Goal: Communication & Community: Answer question/provide support

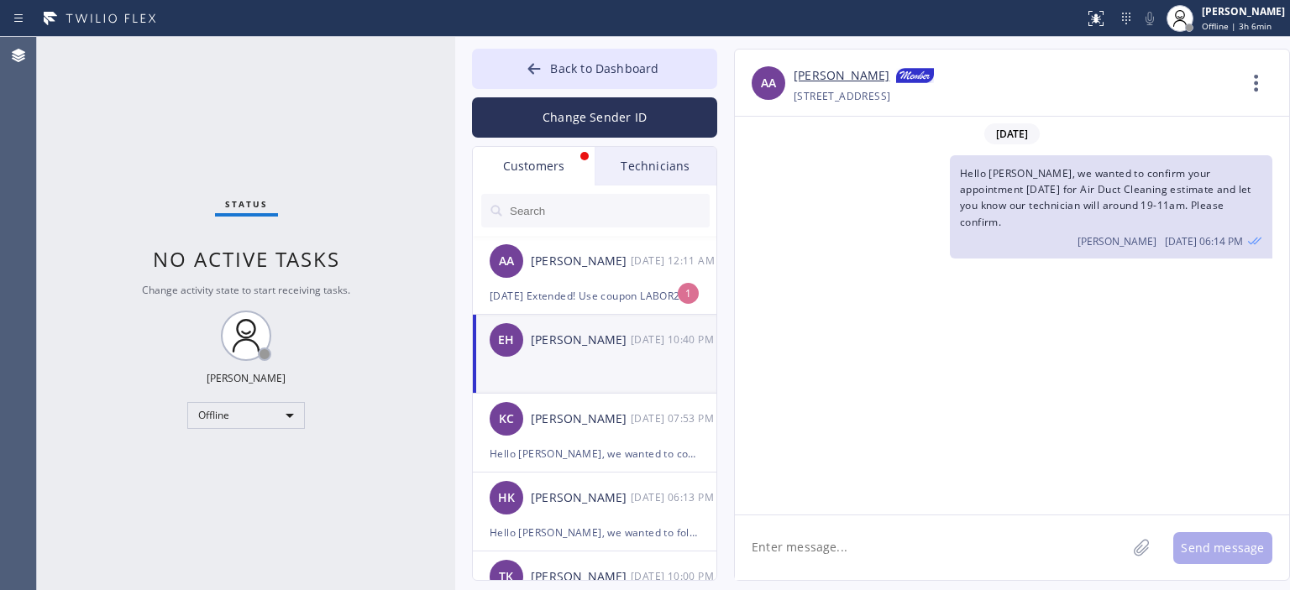
scroll to position [572, 0]
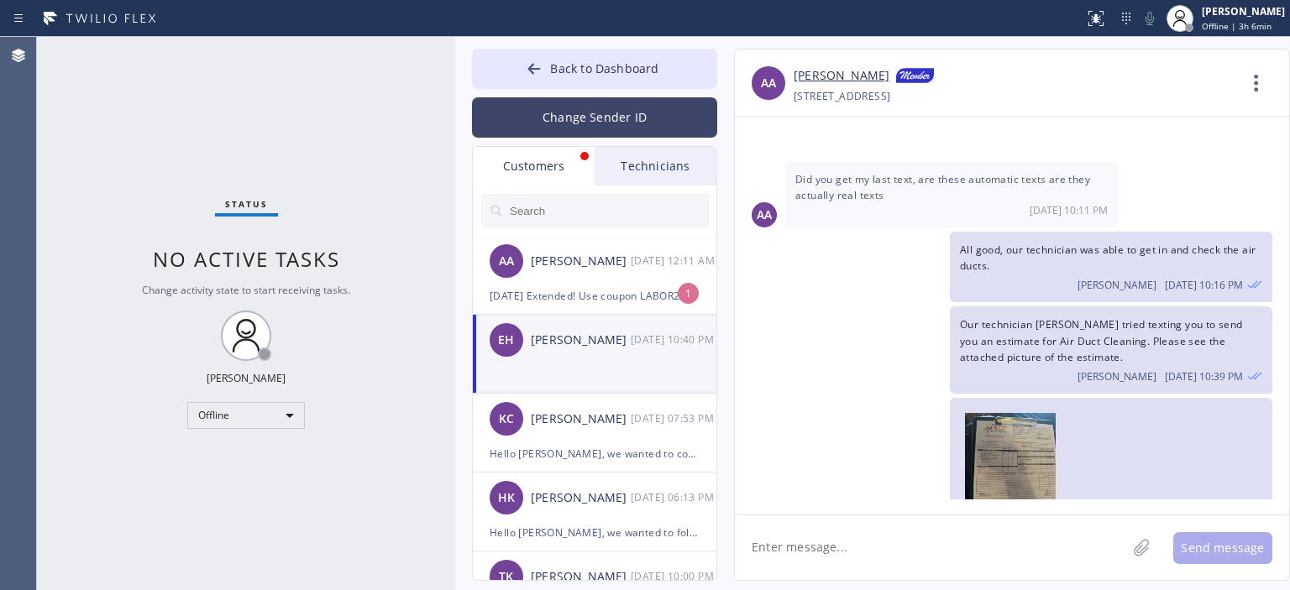
click at [618, 121] on button "Change Sender ID" at bounding box center [594, 117] width 245 height 40
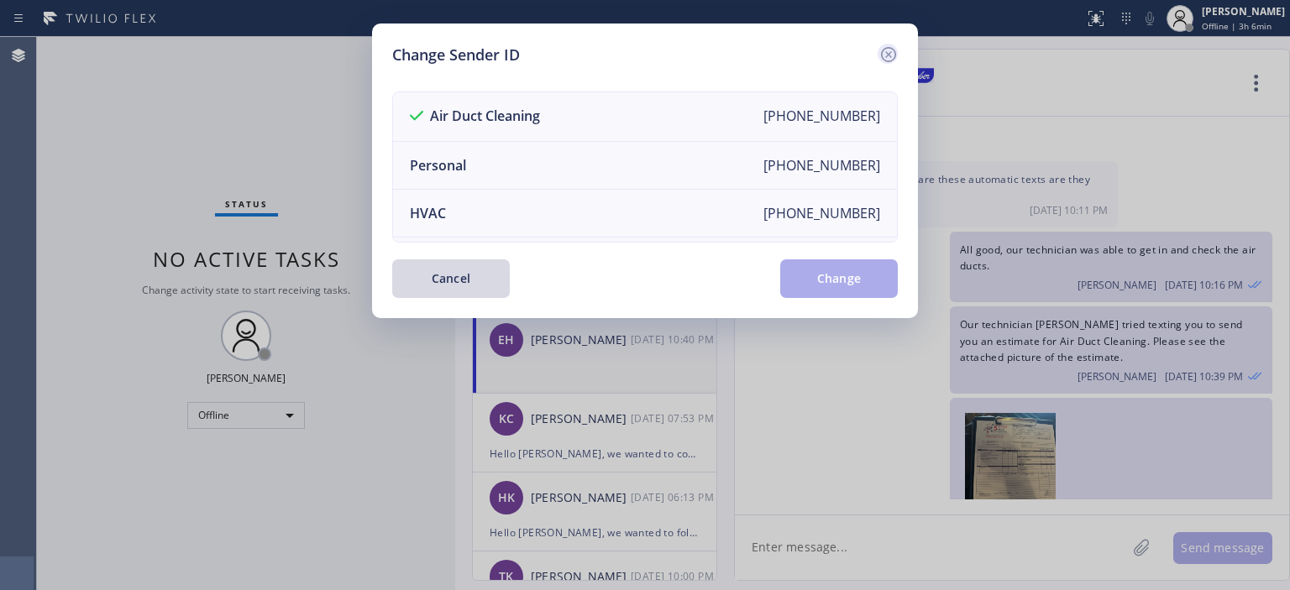
click at [887, 46] on icon at bounding box center [889, 55] width 20 height 20
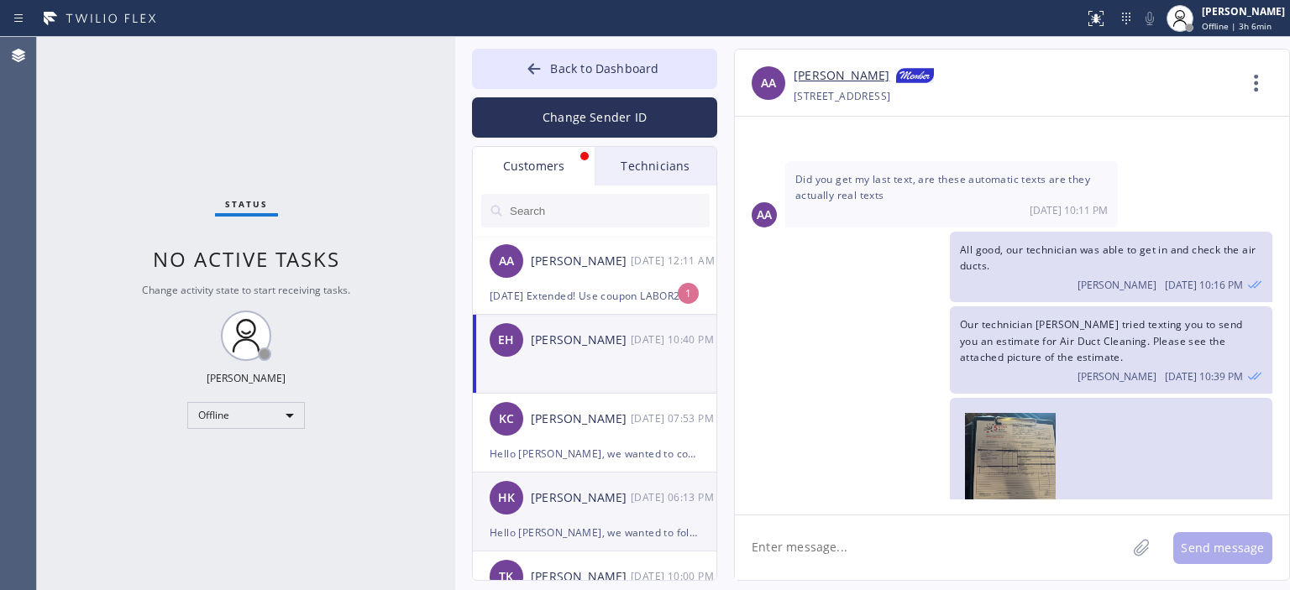
click at [561, 480] on div "HK [PERSON_NAME] [DATE] 06:13 PM" at bounding box center [595, 498] width 245 height 50
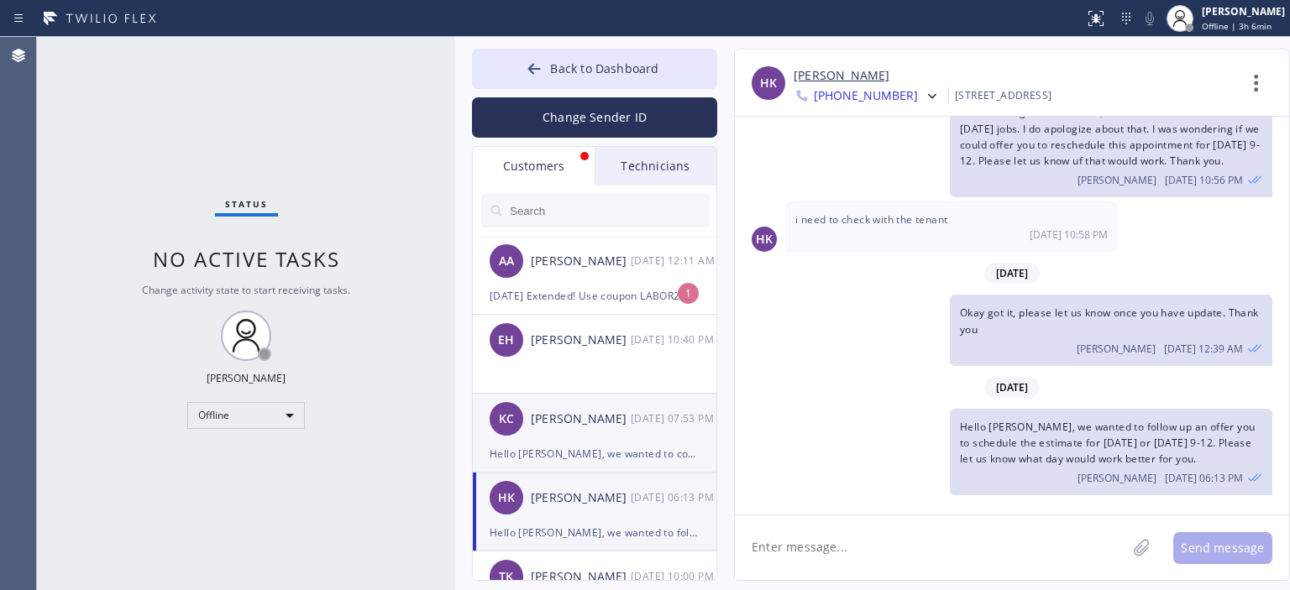
scroll to position [87, 0]
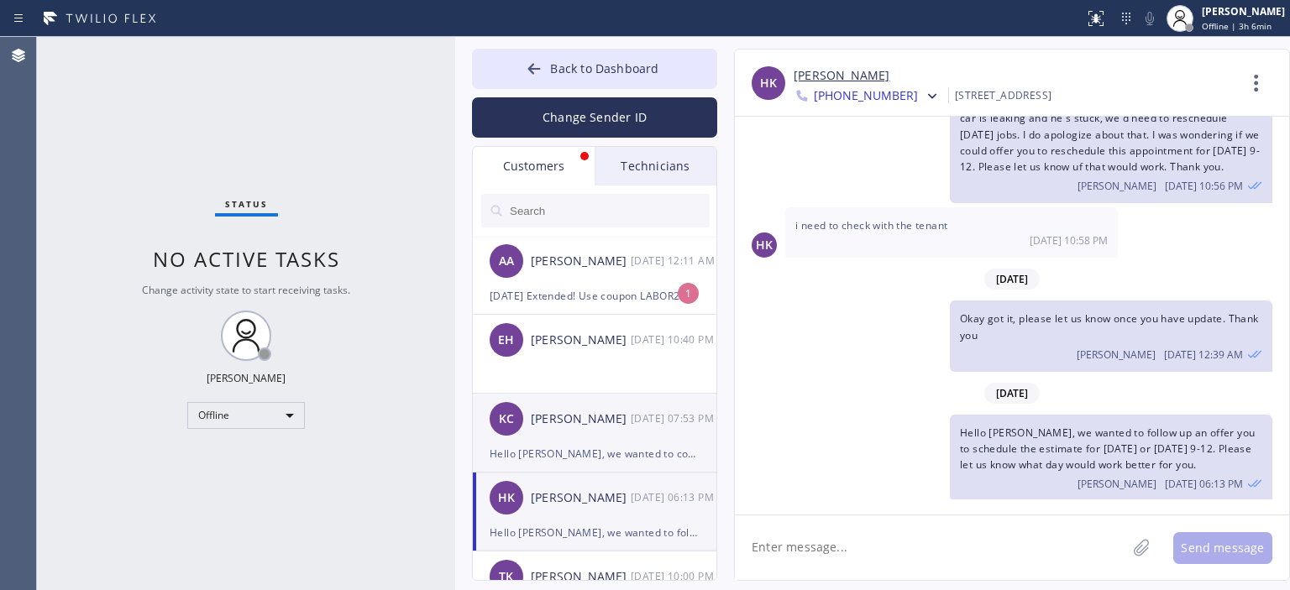
click at [585, 425] on div "[PERSON_NAME]" at bounding box center [581, 419] width 100 height 19
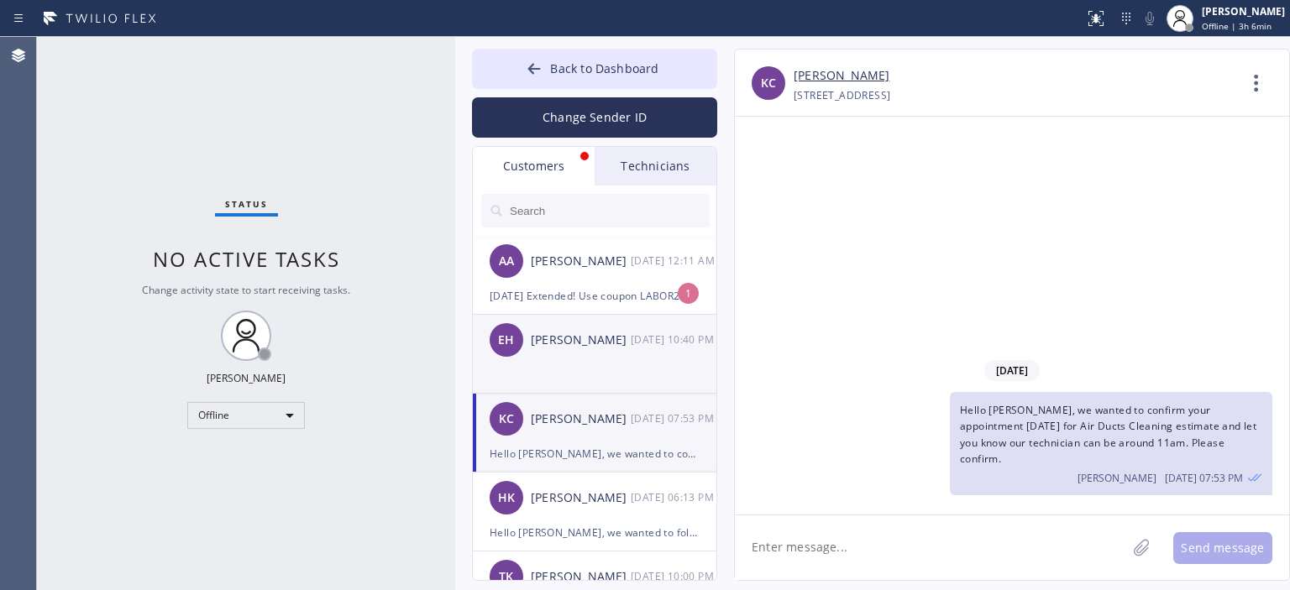
scroll to position [0, 0]
click at [604, 352] on div "EH [PERSON_NAME] [DATE] 10:40 PM" at bounding box center [595, 340] width 245 height 50
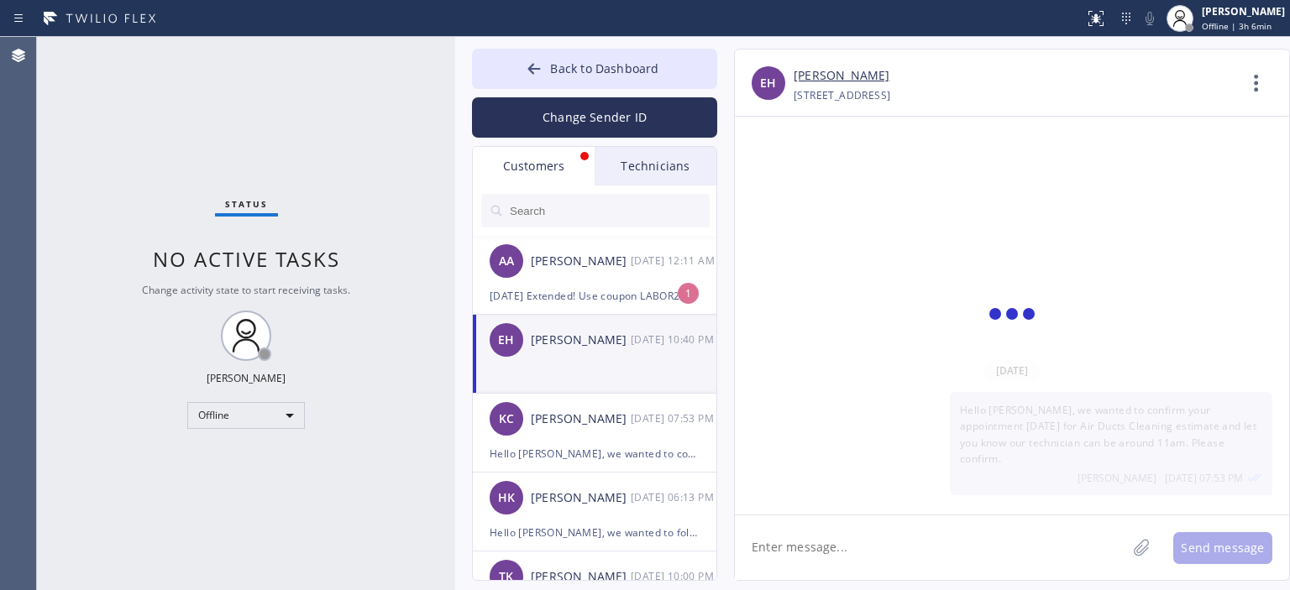
scroll to position [572, 0]
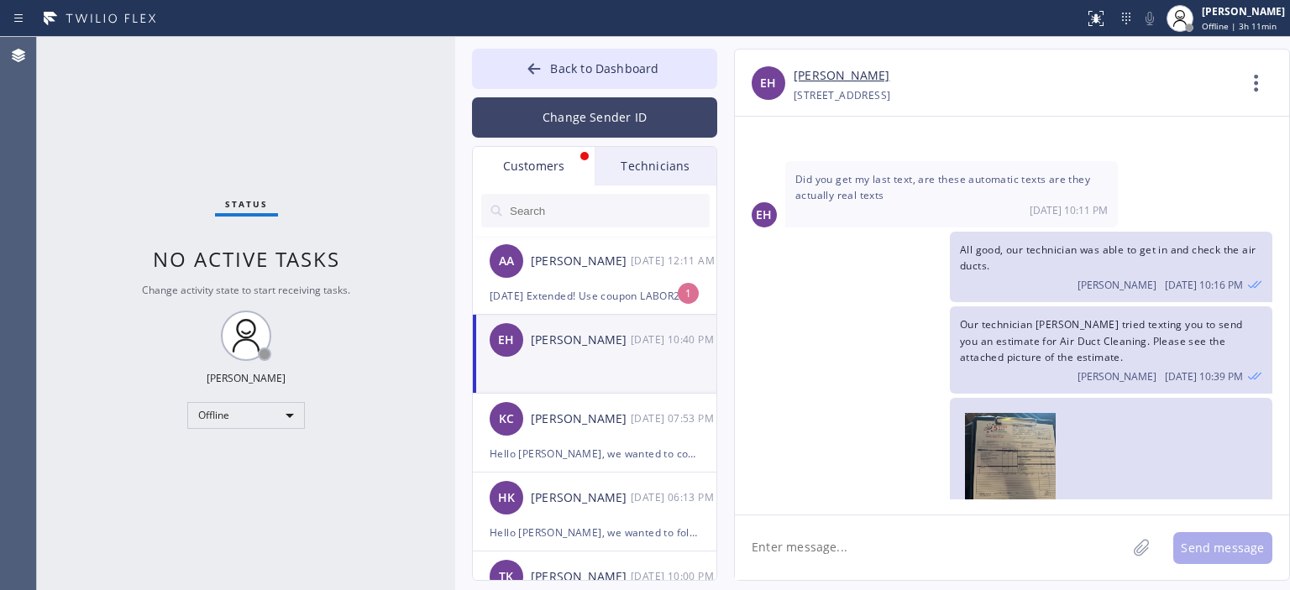
click at [635, 114] on button "Change Sender ID" at bounding box center [594, 117] width 245 height 40
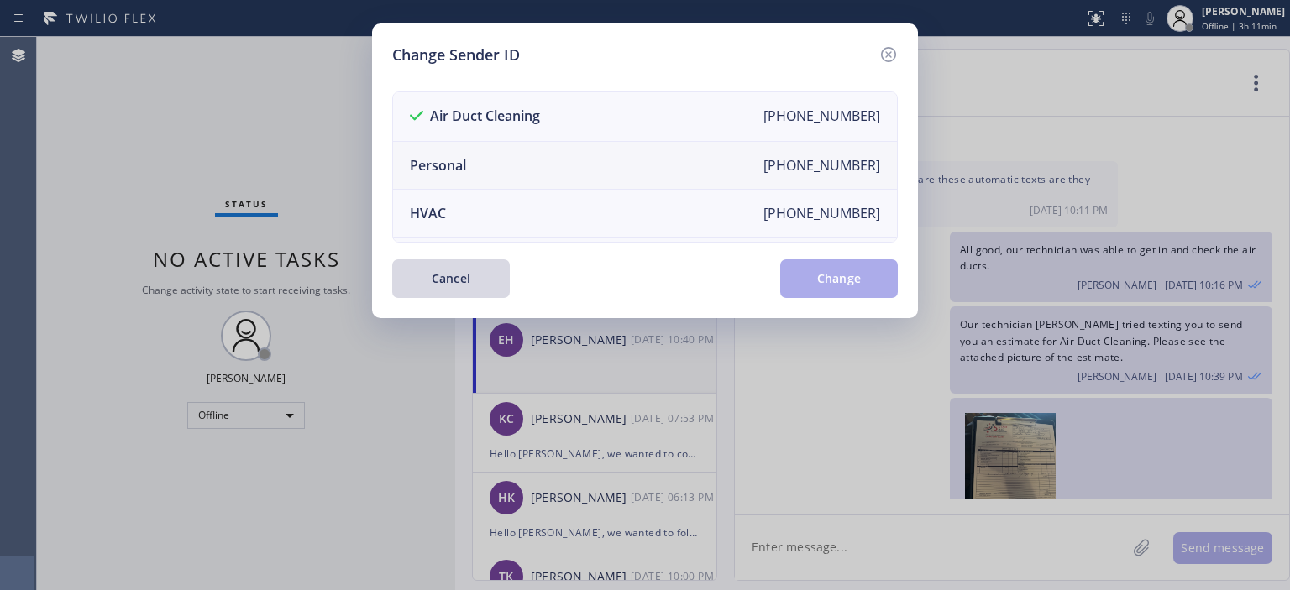
click at [597, 164] on li "Personal [PHONE_NUMBER]" at bounding box center [645, 166] width 504 height 48
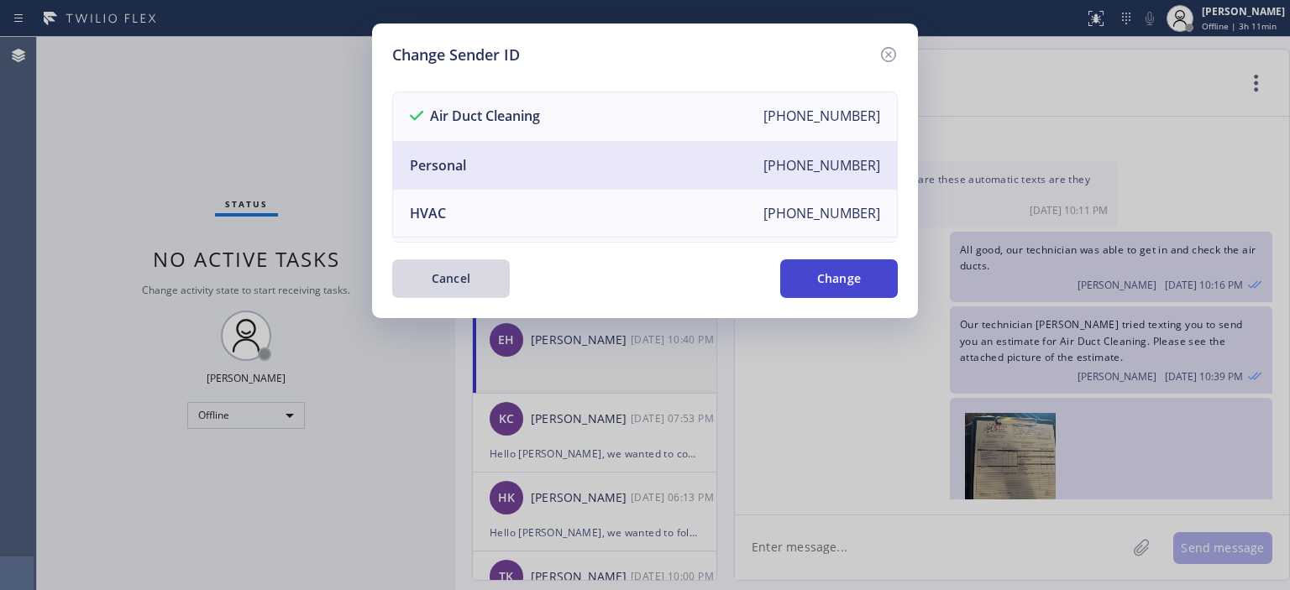
click at [847, 278] on button "Change" at bounding box center [839, 279] width 118 height 39
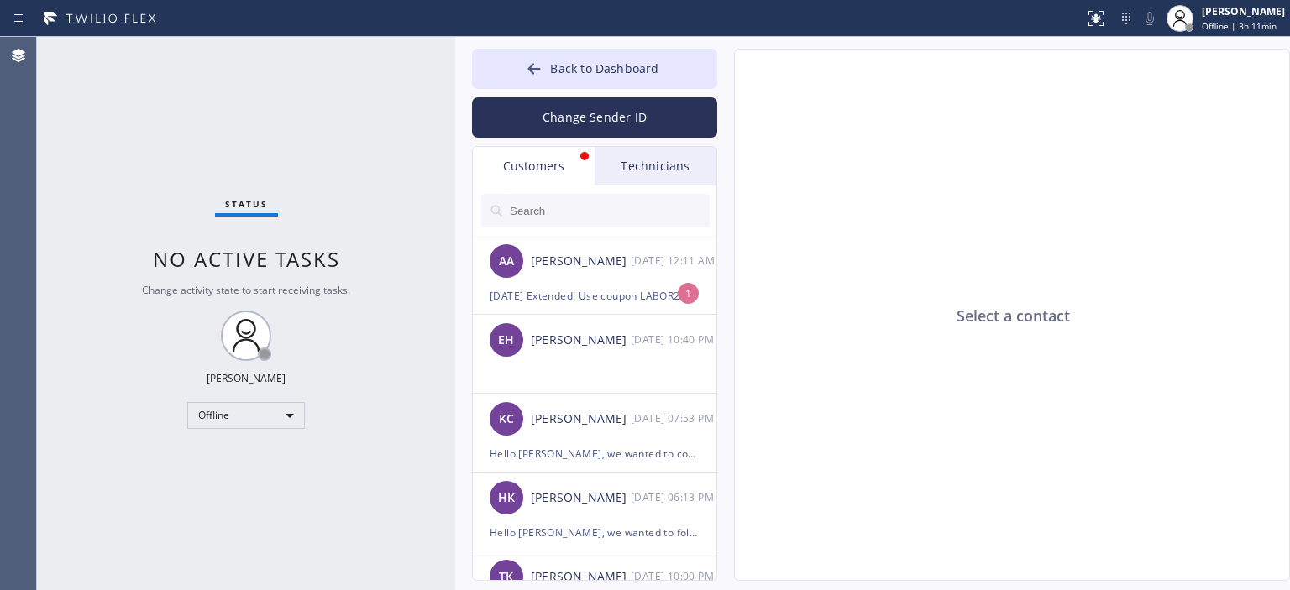
click at [654, 157] on div "Technicians" at bounding box center [656, 166] width 122 height 39
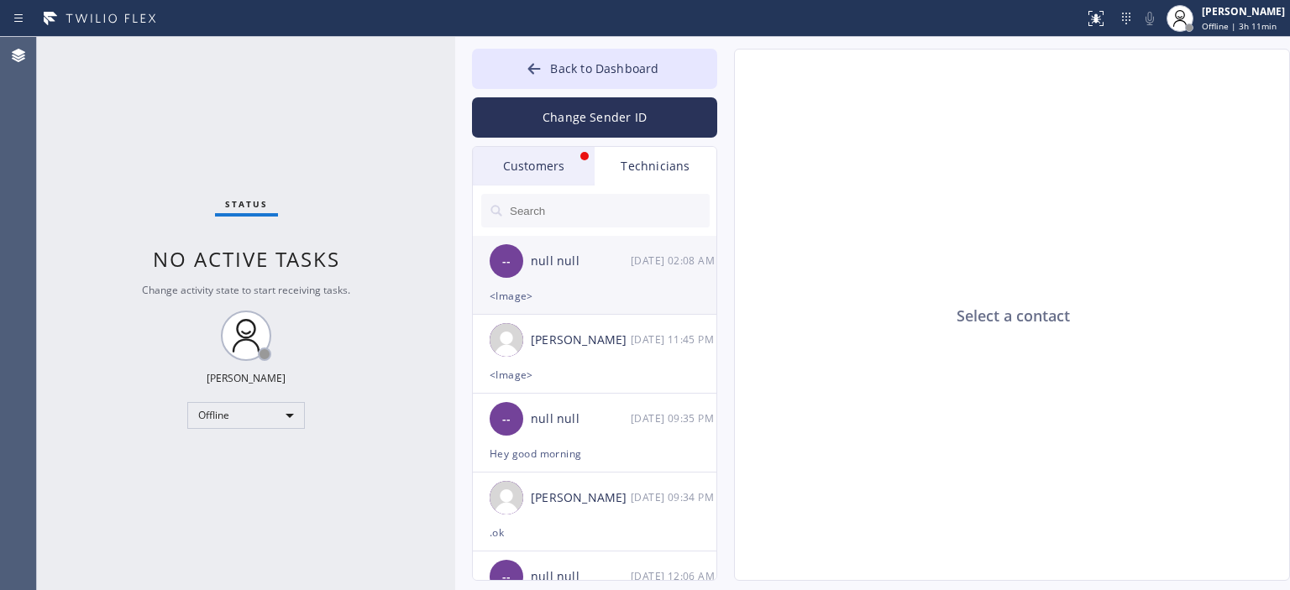
click at [643, 280] on div "-- null null [DATE] 02:08 AM" at bounding box center [595, 261] width 245 height 50
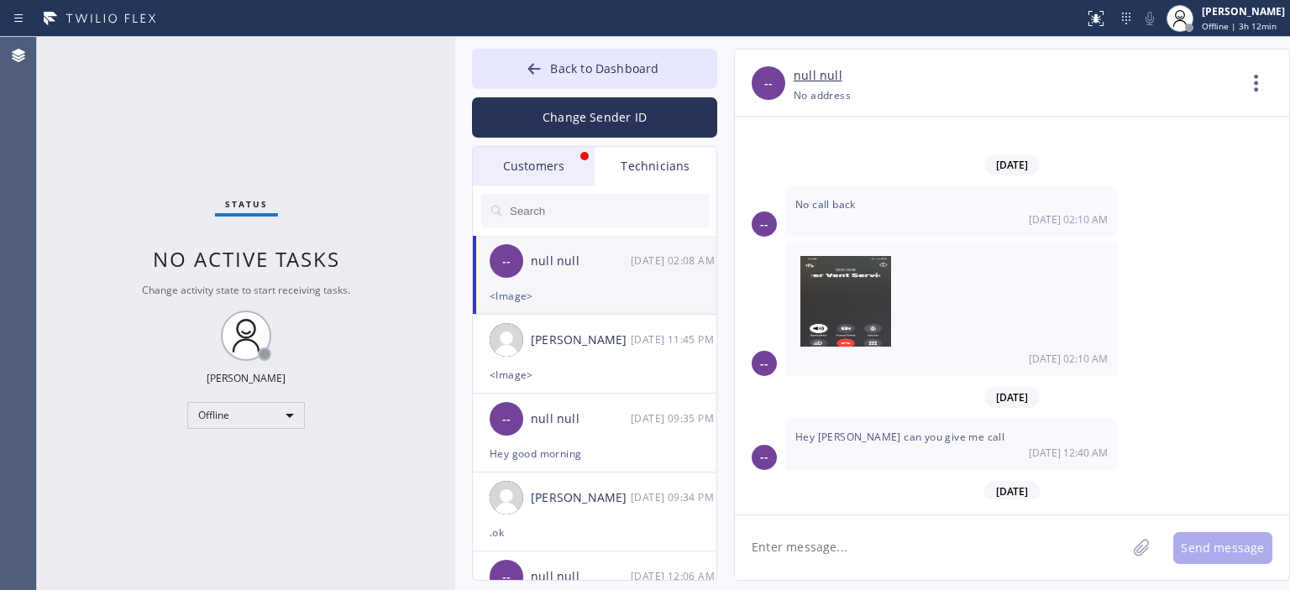
scroll to position [8527, 0]
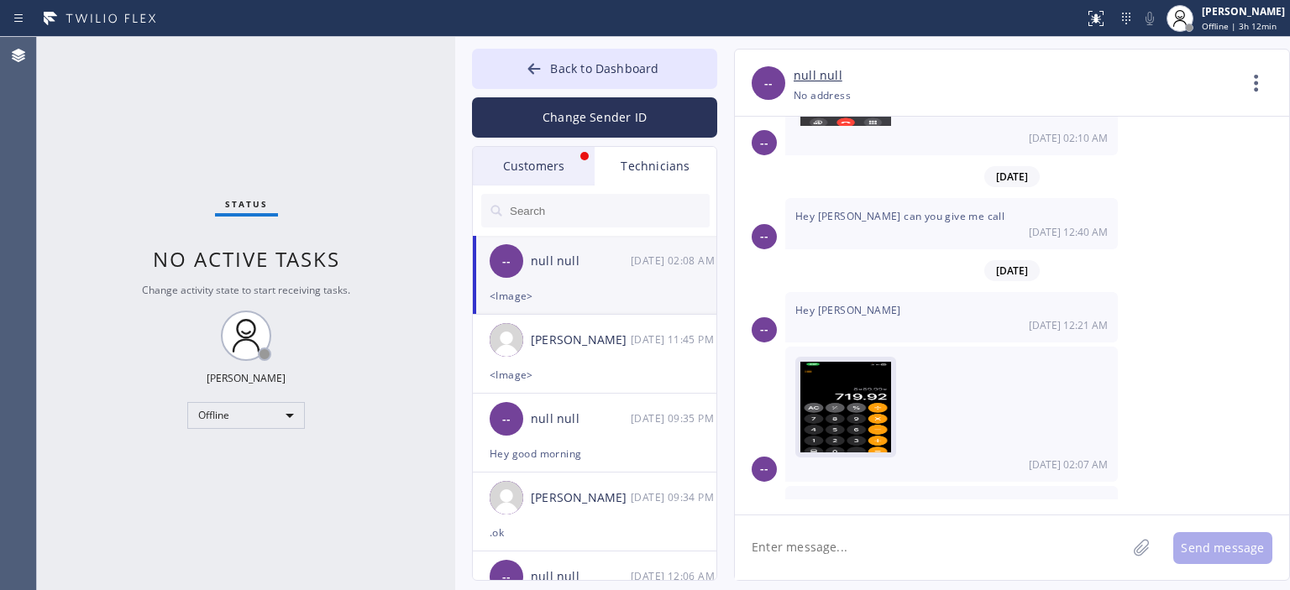
click at [873, 362] on img at bounding box center [845, 412] width 91 height 101
click at [857, 501] on img at bounding box center [845, 551] width 91 height 101
click at [637, 354] on div "[PERSON_NAME] [DATE] 11:45 PM" at bounding box center [595, 340] width 245 height 50
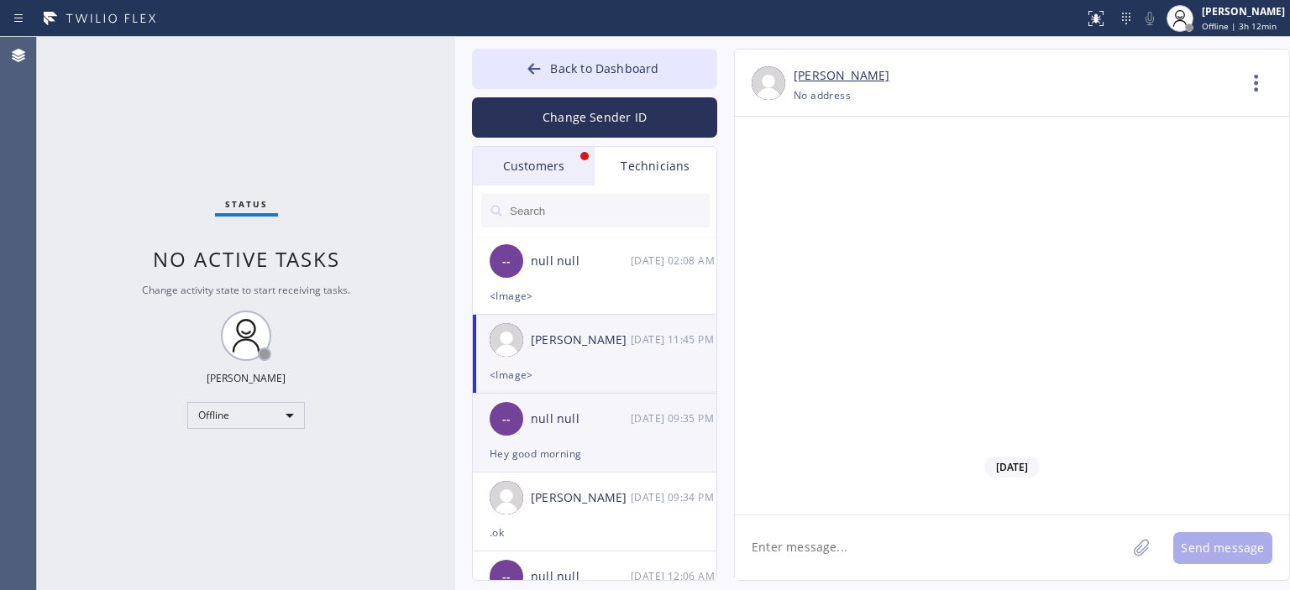
scroll to position [100633, 0]
click at [598, 436] on div "-- null null [DATE] 09:35 PM" at bounding box center [595, 419] width 245 height 50
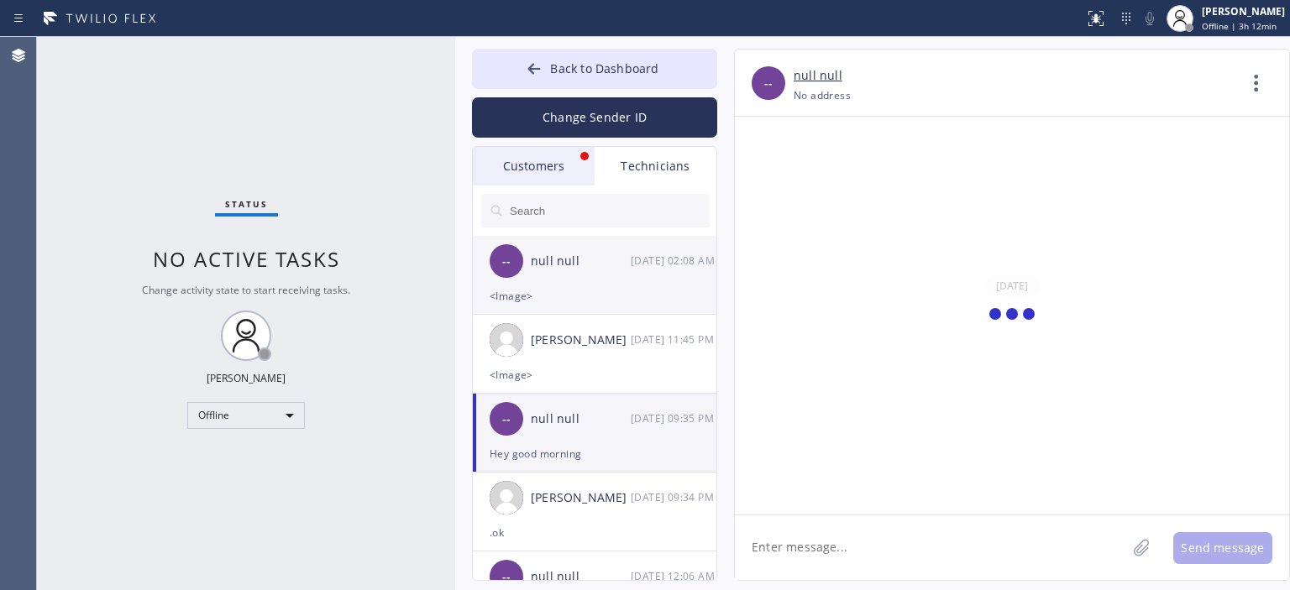
scroll to position [0, 0]
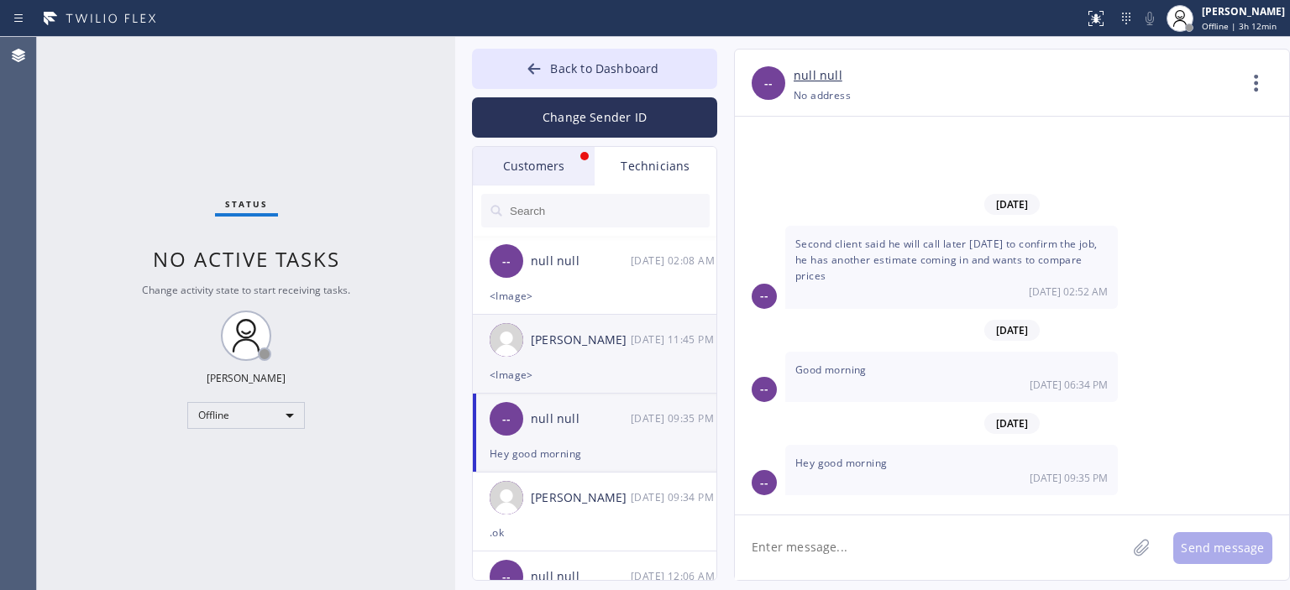
click at [598, 351] on div "[PERSON_NAME] [DATE] 11:45 PM" at bounding box center [595, 340] width 245 height 50
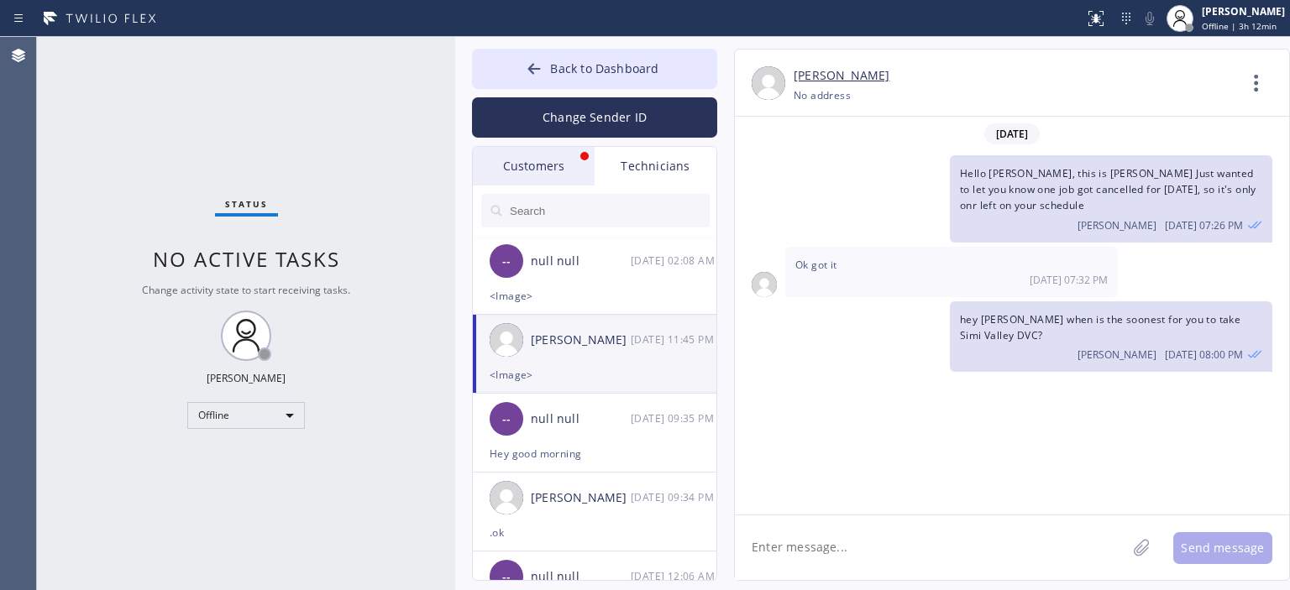
scroll to position [100633, 0]
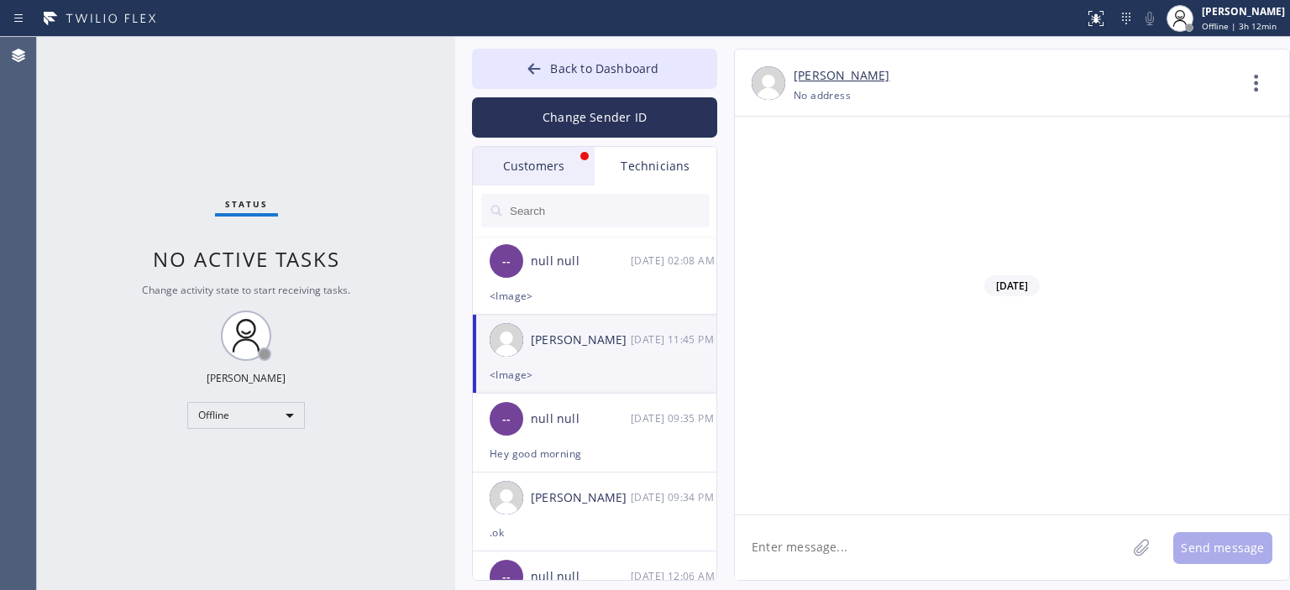
click at [850, 558] on textarea at bounding box center [930, 548] width 391 height 65
type textarea "Hey hey [PERSON_NAME], thanks for an update"
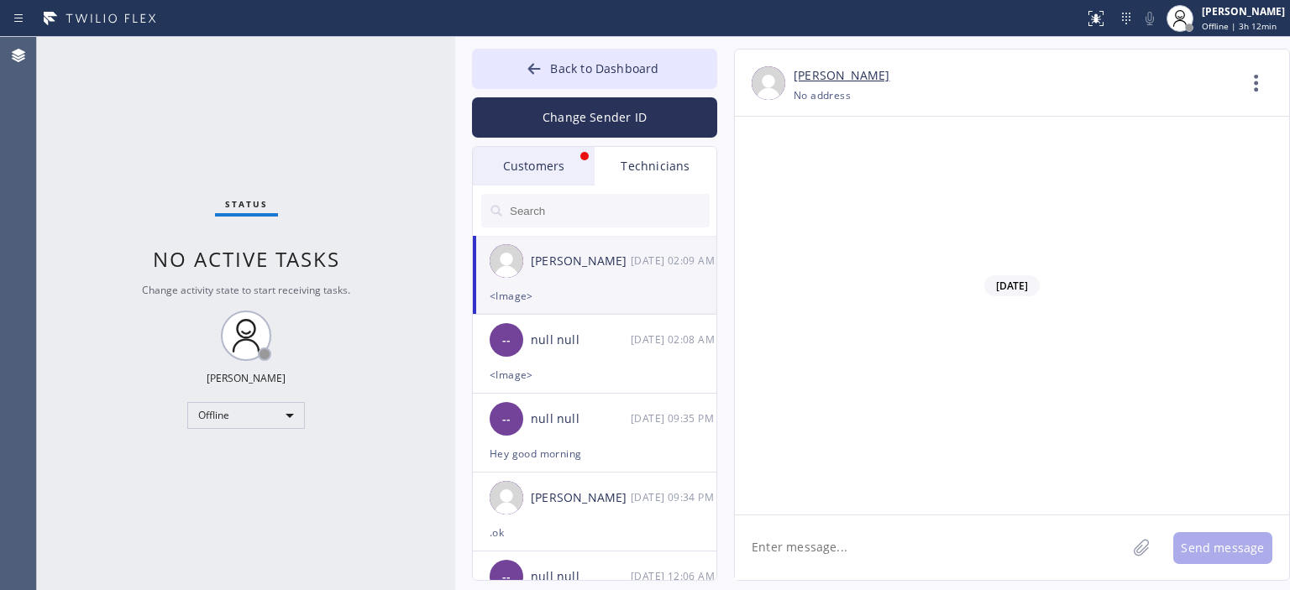
scroll to position [100729, 0]
click at [571, 253] on div "[PERSON_NAME]" at bounding box center [581, 261] width 100 height 19
click at [607, 342] on div "null null" at bounding box center [581, 340] width 100 height 19
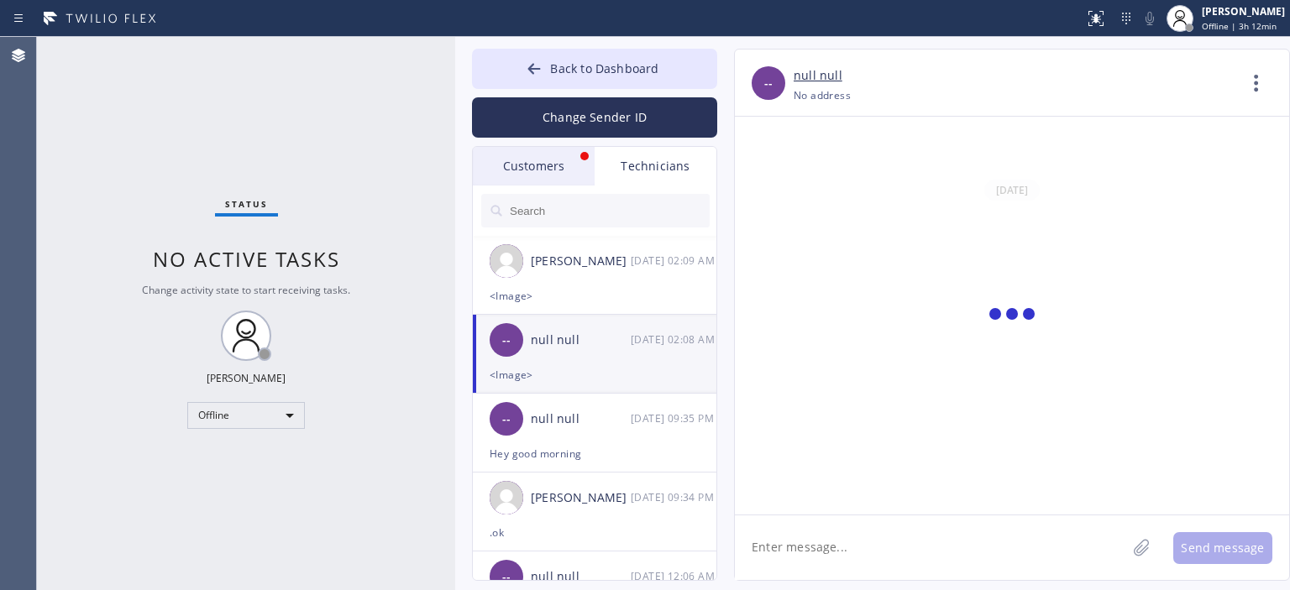
scroll to position [8527, 0]
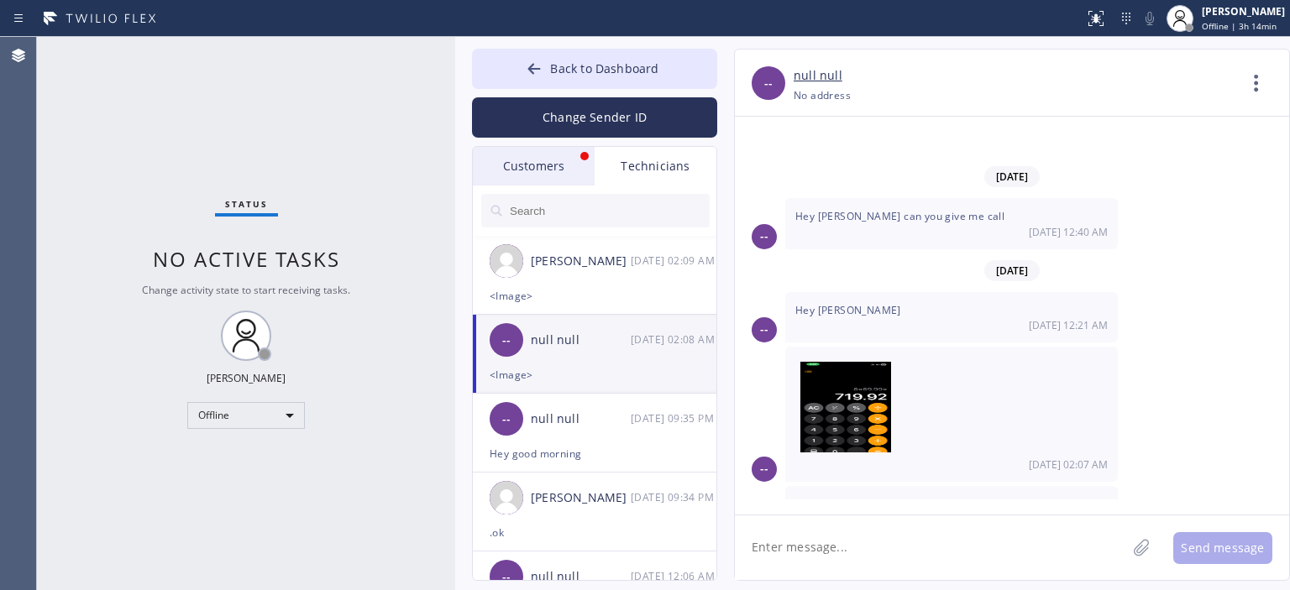
click at [1229, 354] on div "-- [DATE] 02:07 AM" at bounding box center [1012, 414] width 554 height 135
click at [74, 405] on div "Status No active tasks Change activity state to start receiving tasks. [PERSON_…" at bounding box center [246, 313] width 418 height 553
click at [863, 501] on img at bounding box center [845, 551] width 91 height 101
click at [851, 362] on img at bounding box center [845, 412] width 91 height 101
click at [843, 501] on img at bounding box center [845, 551] width 91 height 101
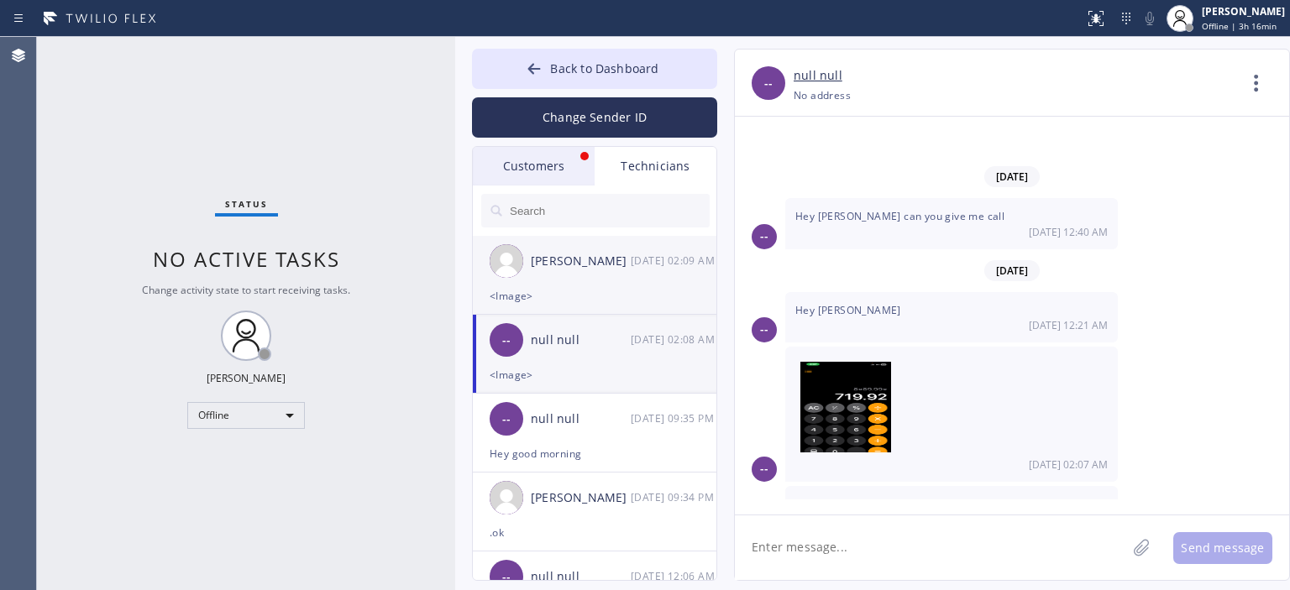
click at [615, 275] on div "[PERSON_NAME] [DATE] 02:09 AM" at bounding box center [595, 261] width 245 height 50
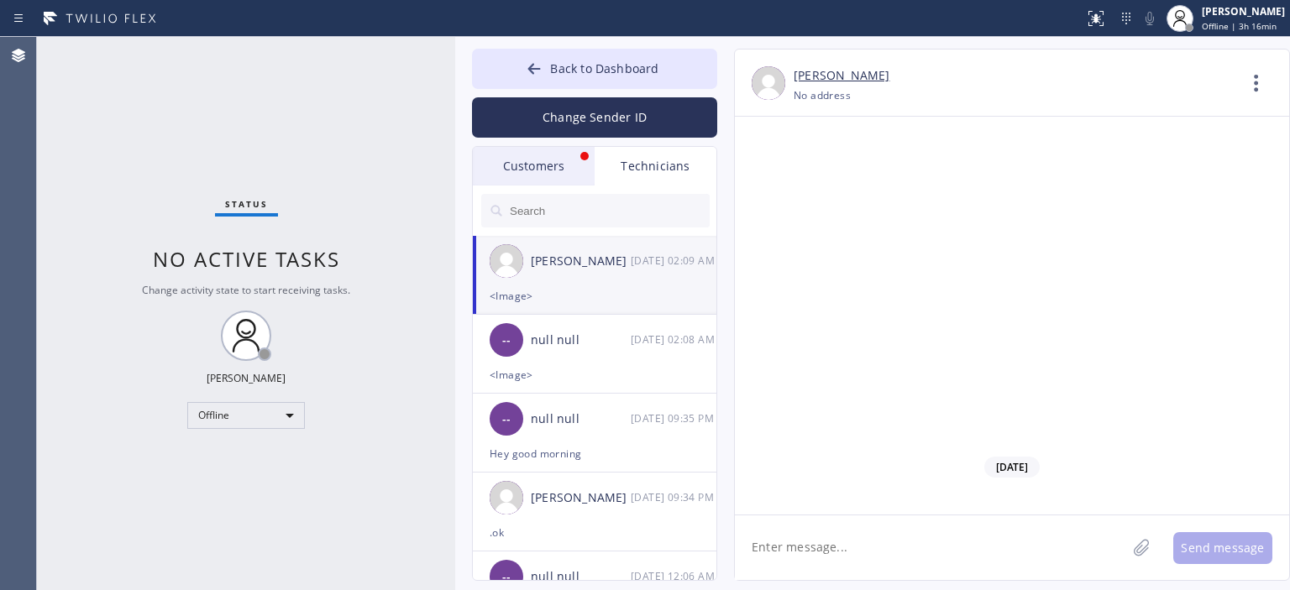
scroll to position [100729, 0]
click at [633, 342] on div "[DATE] 02:08 AM" at bounding box center [674, 339] width 87 height 19
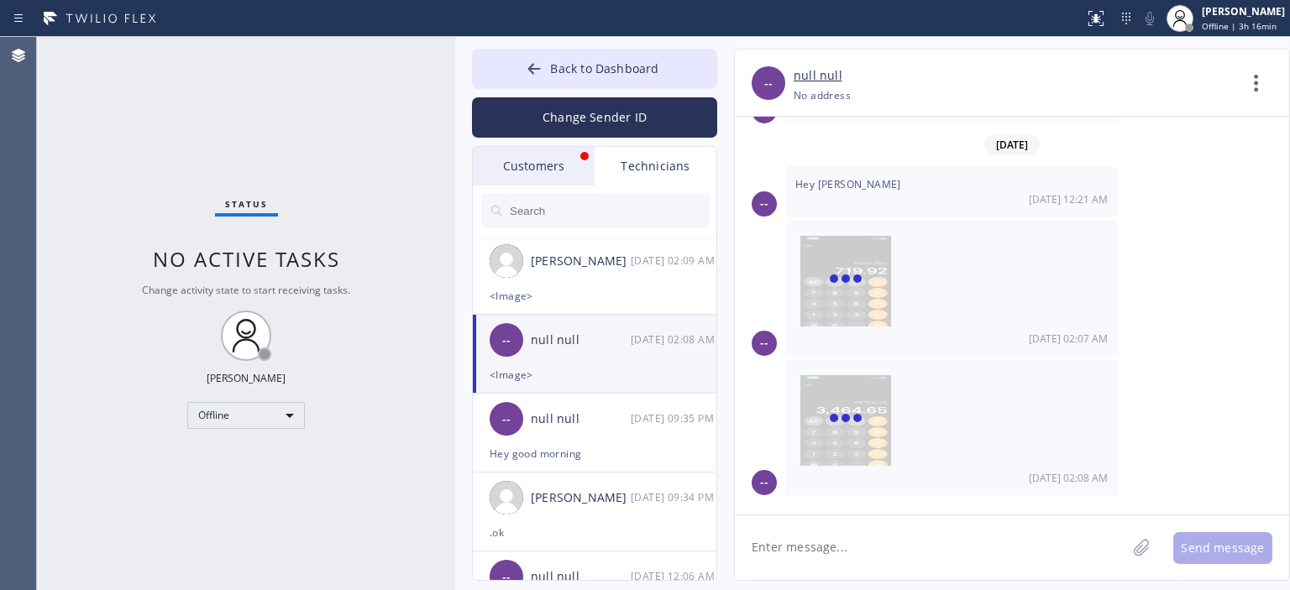
scroll to position [8527, 0]
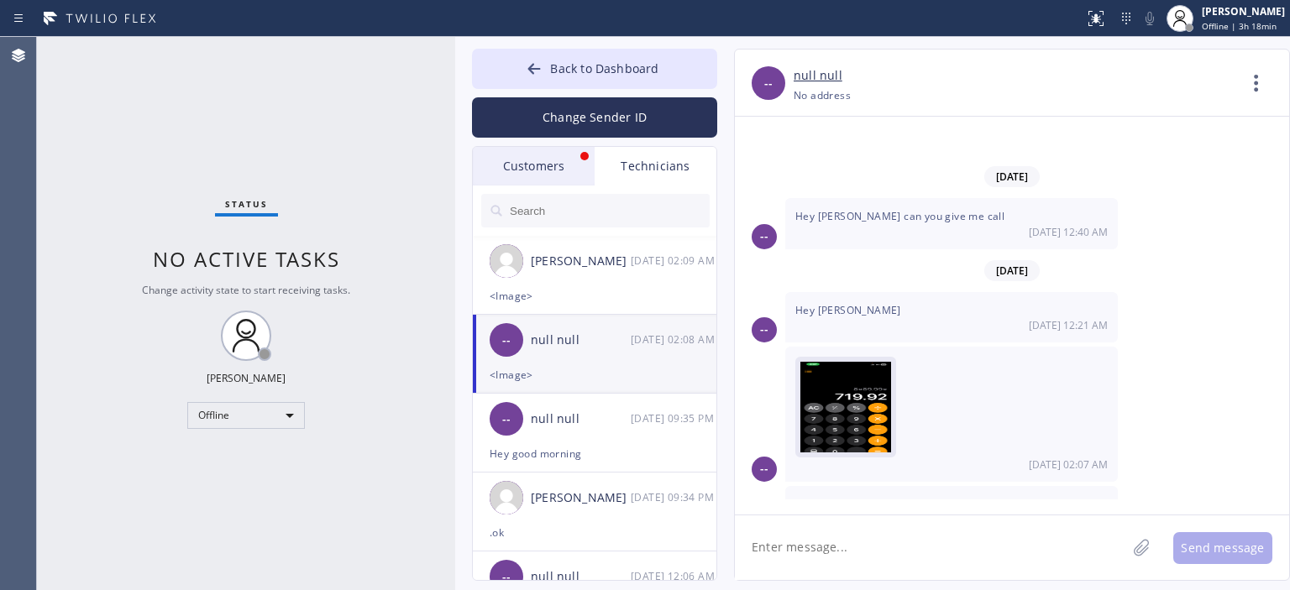
click at [854, 362] on img at bounding box center [845, 412] width 91 height 101
click at [847, 501] on img at bounding box center [845, 551] width 91 height 101
click at [867, 362] on img at bounding box center [845, 412] width 91 height 101
click at [543, 160] on div "Customers" at bounding box center [534, 166] width 122 height 39
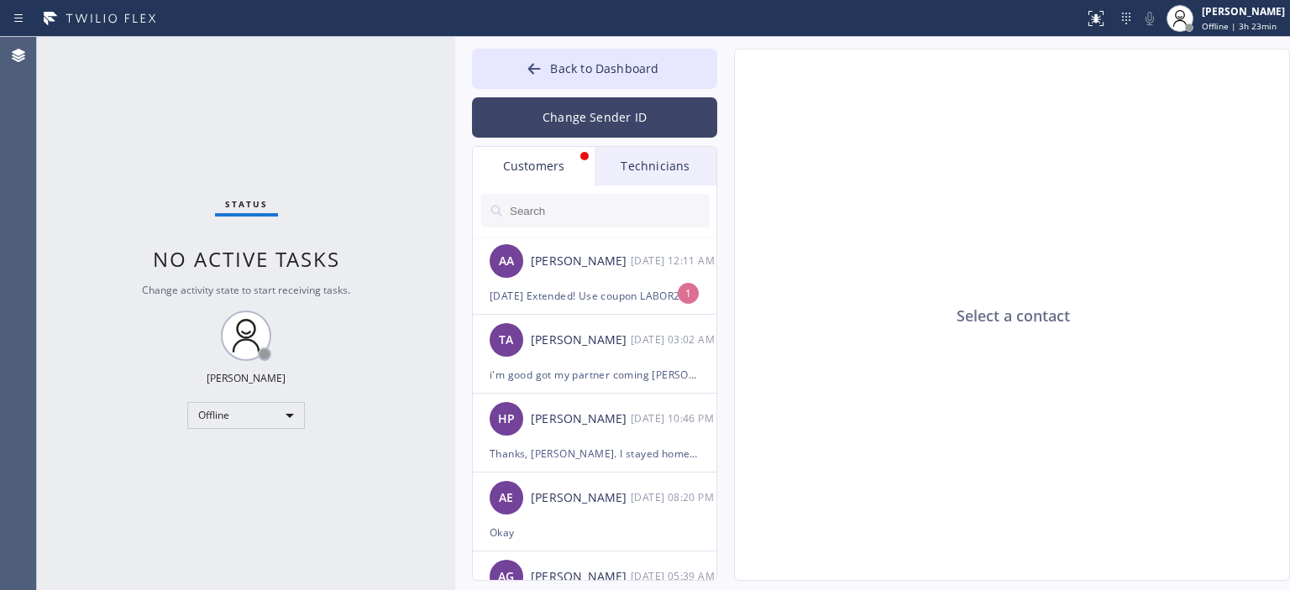
click at [601, 124] on button "Change Sender ID" at bounding box center [594, 117] width 245 height 40
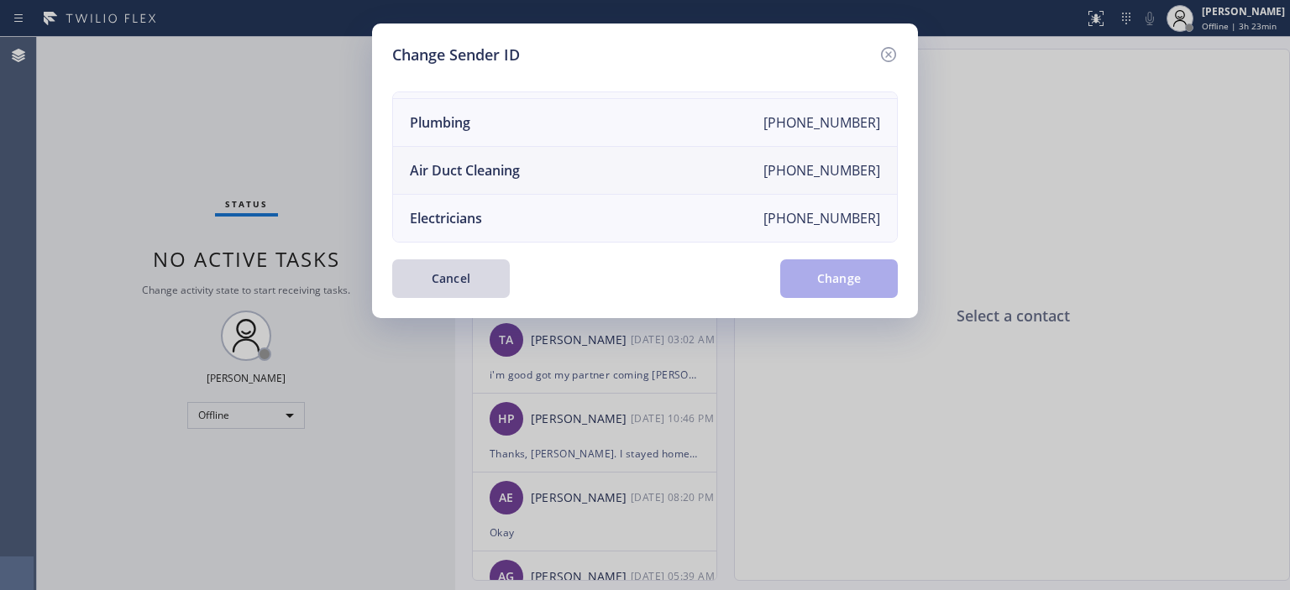
scroll to position [195, 0]
click at [538, 157] on li "Air Duct Cleaning [PHONE_NUMBER]" at bounding box center [645, 171] width 504 height 48
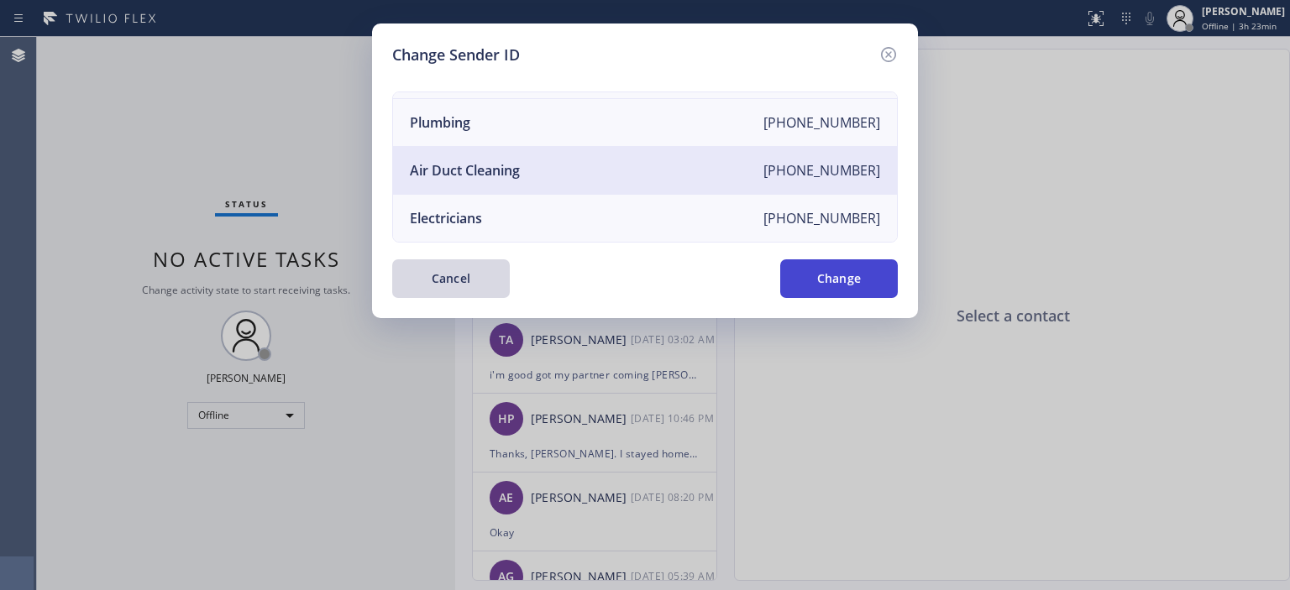
click at [828, 266] on button "Change" at bounding box center [839, 279] width 118 height 39
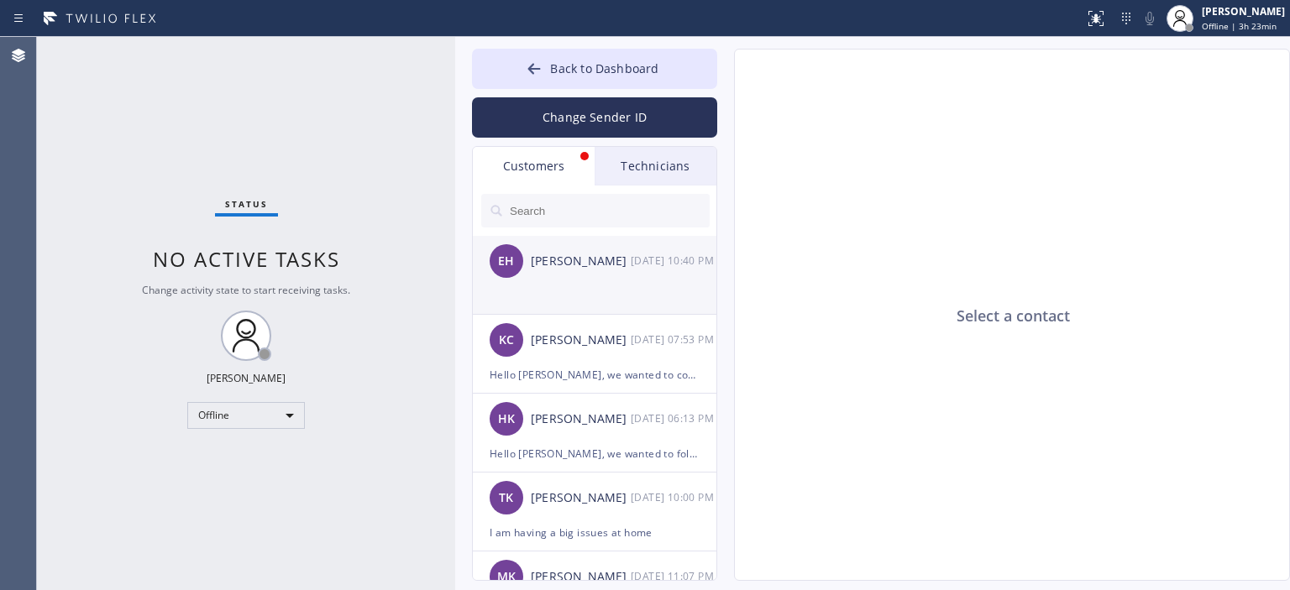
click at [605, 261] on div "[PERSON_NAME]" at bounding box center [581, 261] width 100 height 19
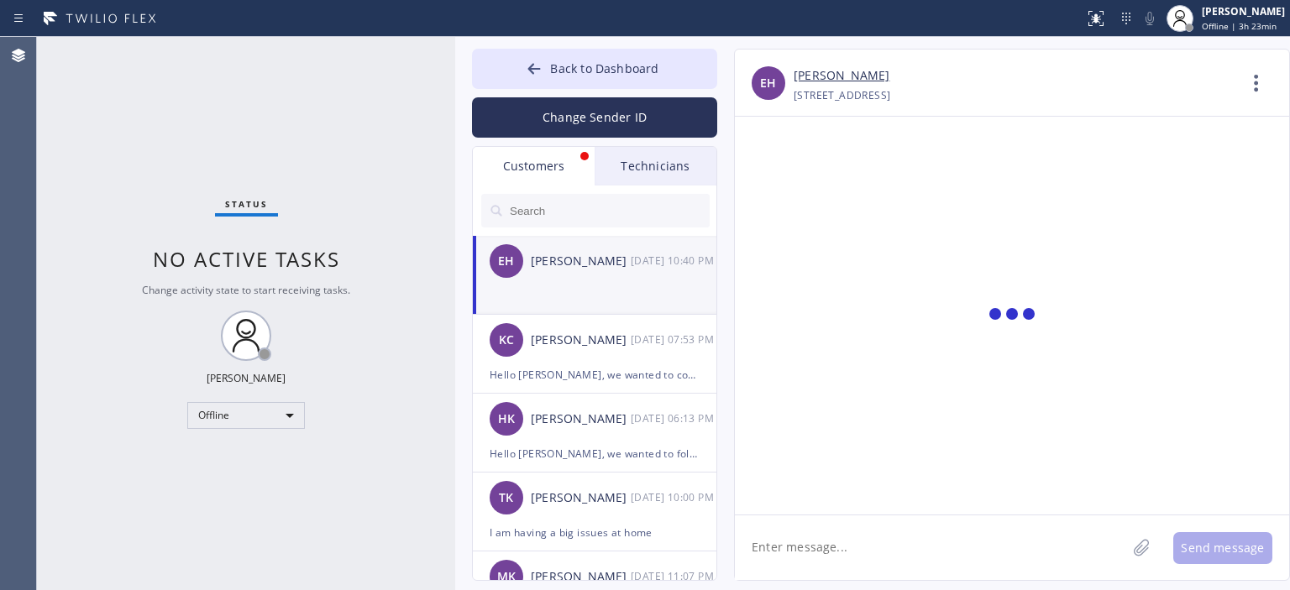
scroll to position [572, 0]
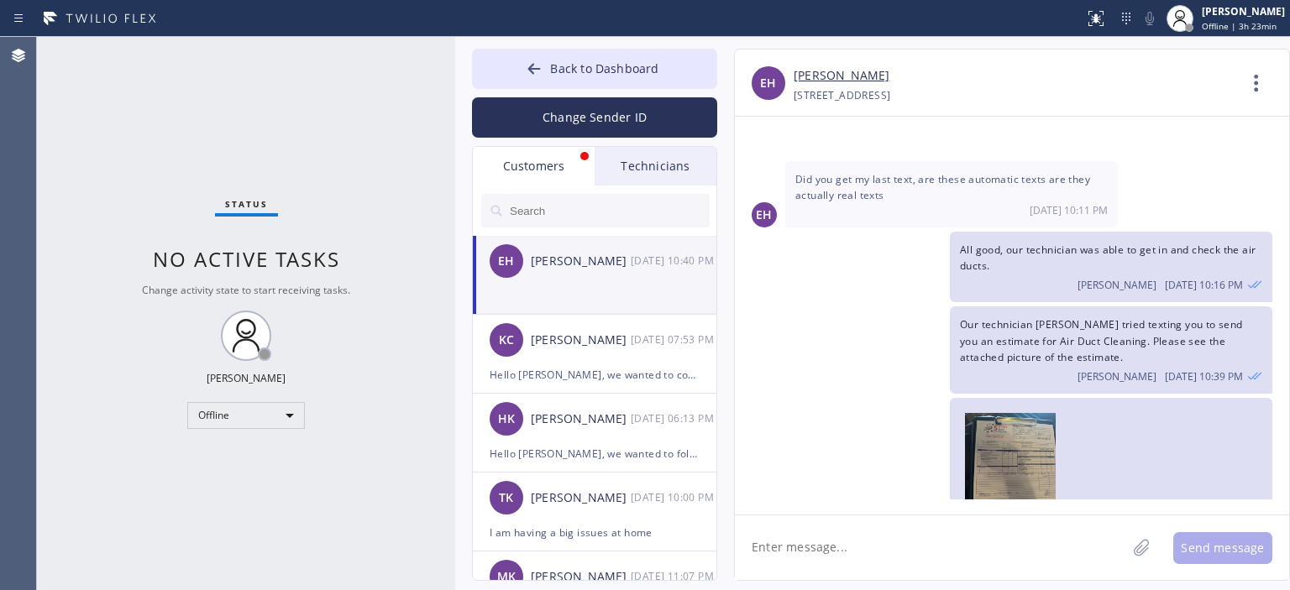
click at [606, 211] on input "text" at bounding box center [609, 211] width 202 height 34
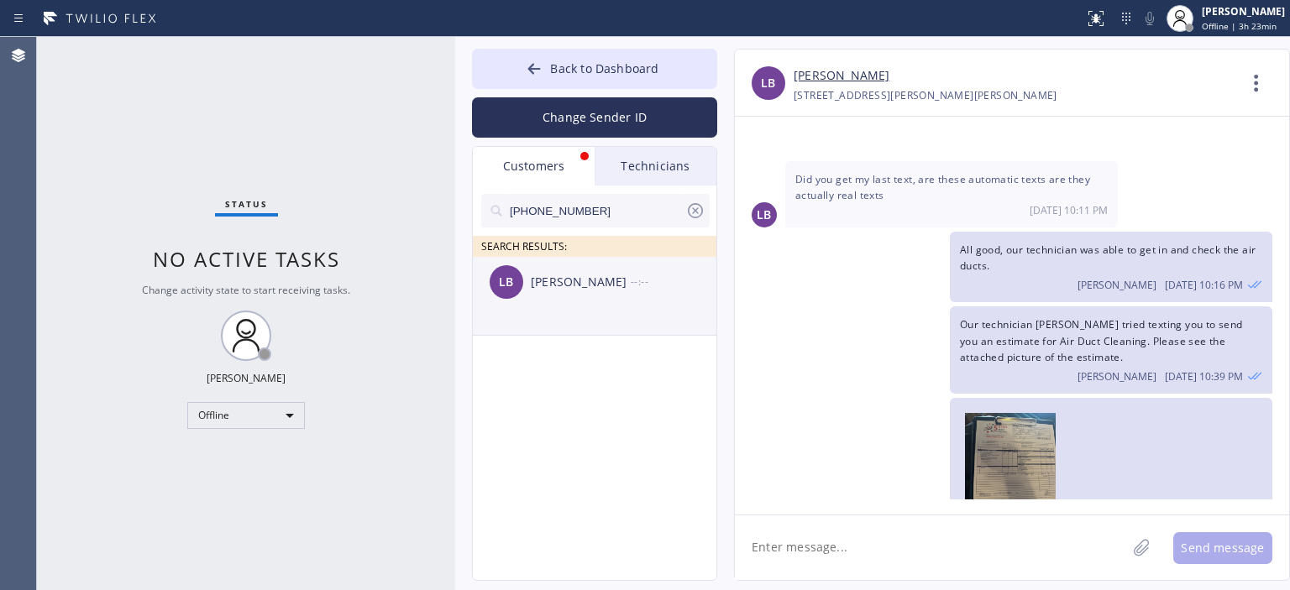
click at [620, 288] on div "[PERSON_NAME]" at bounding box center [581, 282] width 100 height 19
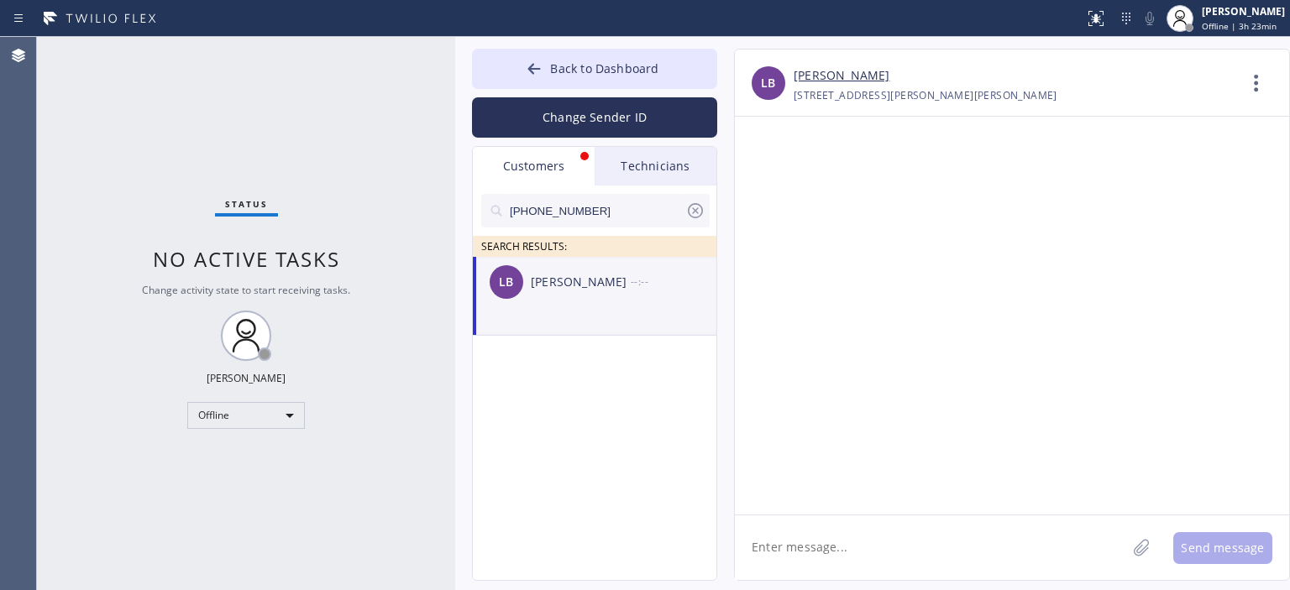
scroll to position [0, 0]
click at [868, 553] on textarea at bounding box center [930, 548] width 391 height 65
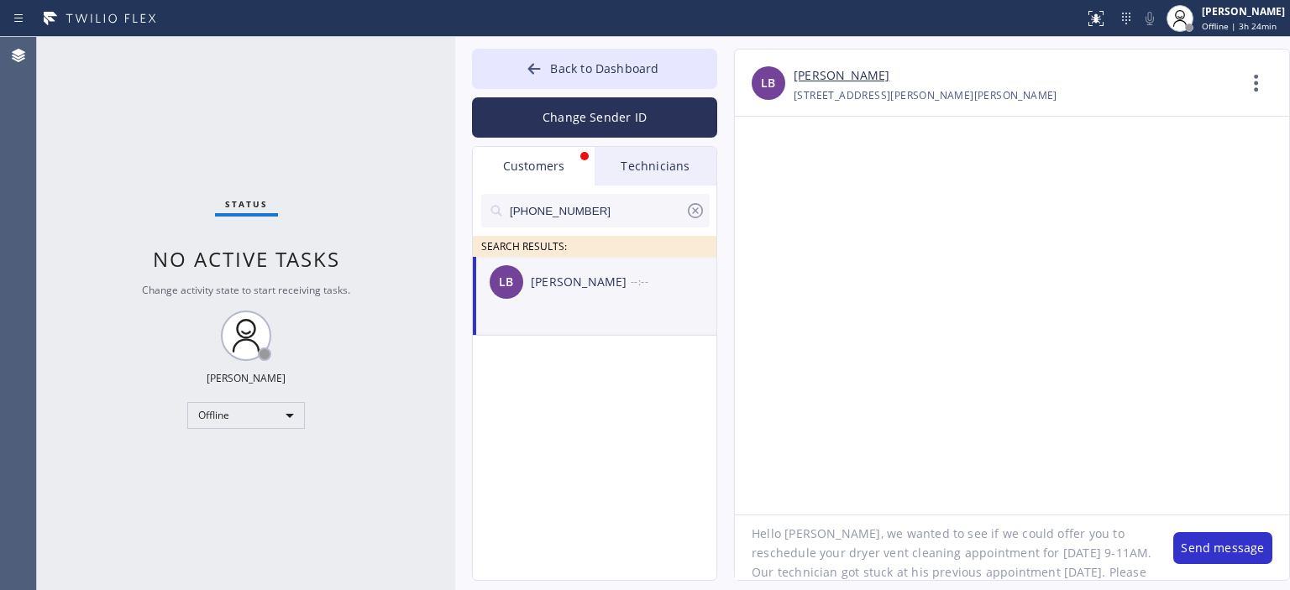
scroll to position [34, 0]
click at [872, 540] on textarea "Hello [PERSON_NAME], we wanted to see if we could offer you to reschedule your …" at bounding box center [946, 548] width 422 height 65
type textarea "Hello [PERSON_NAME], we wanted to see if we could offer you to reschedule your …"
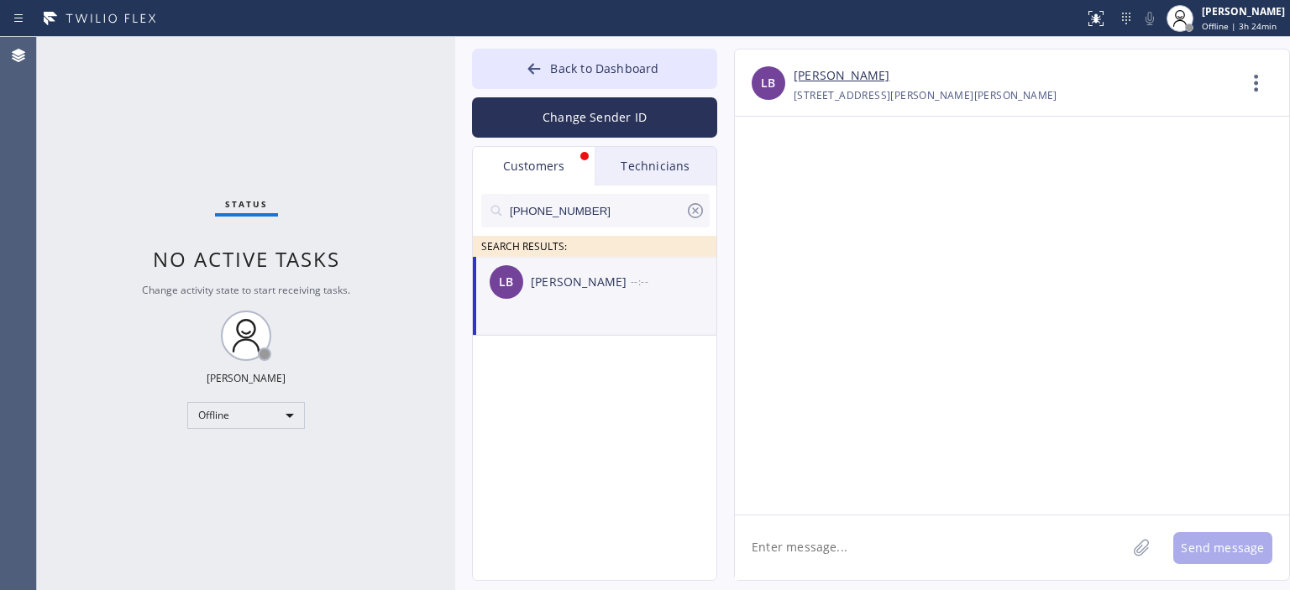
scroll to position [0, 0]
paste textarea "Hello [PERSON_NAME], we wanted to see if we could offer you to reschedule your …"
type textarea "Hello [PERSON_NAME], we wanted to see if we could offer you to reschedule your …"
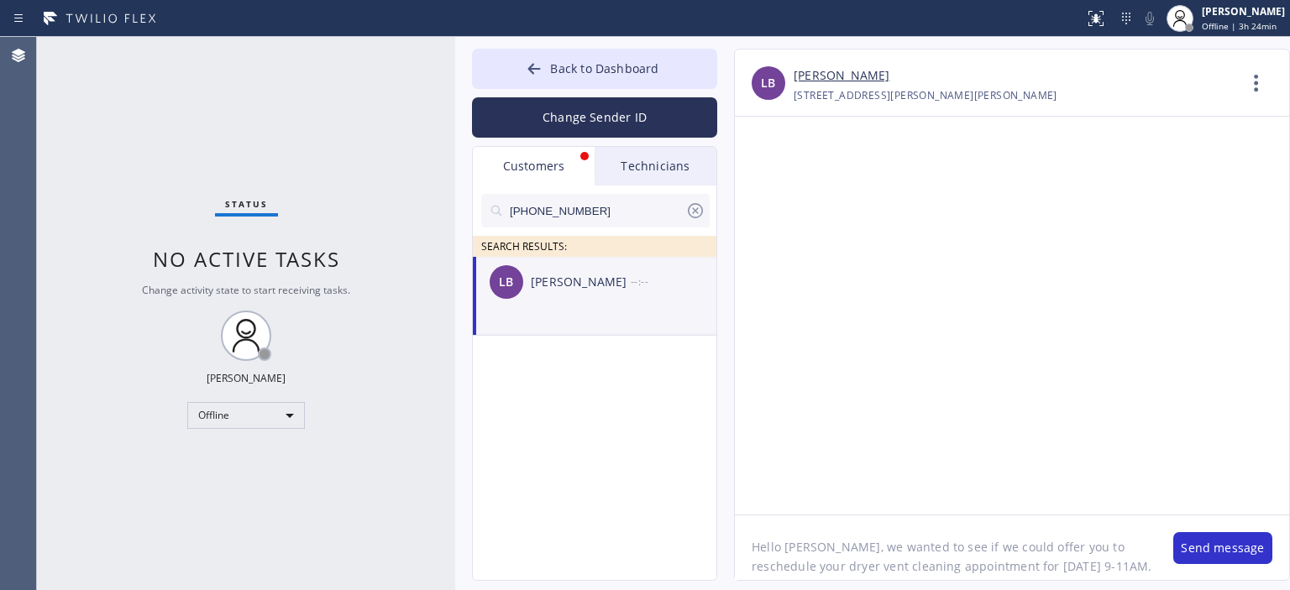
scroll to position [34, 0]
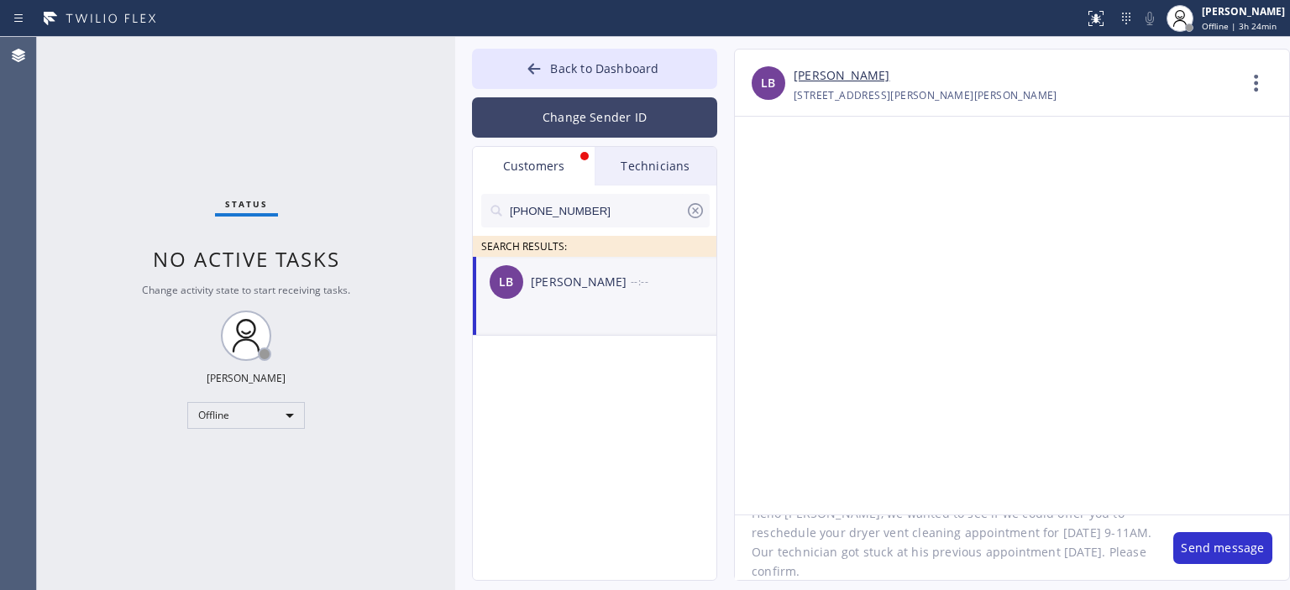
click at [578, 99] on button "Change Sender ID" at bounding box center [594, 117] width 245 height 40
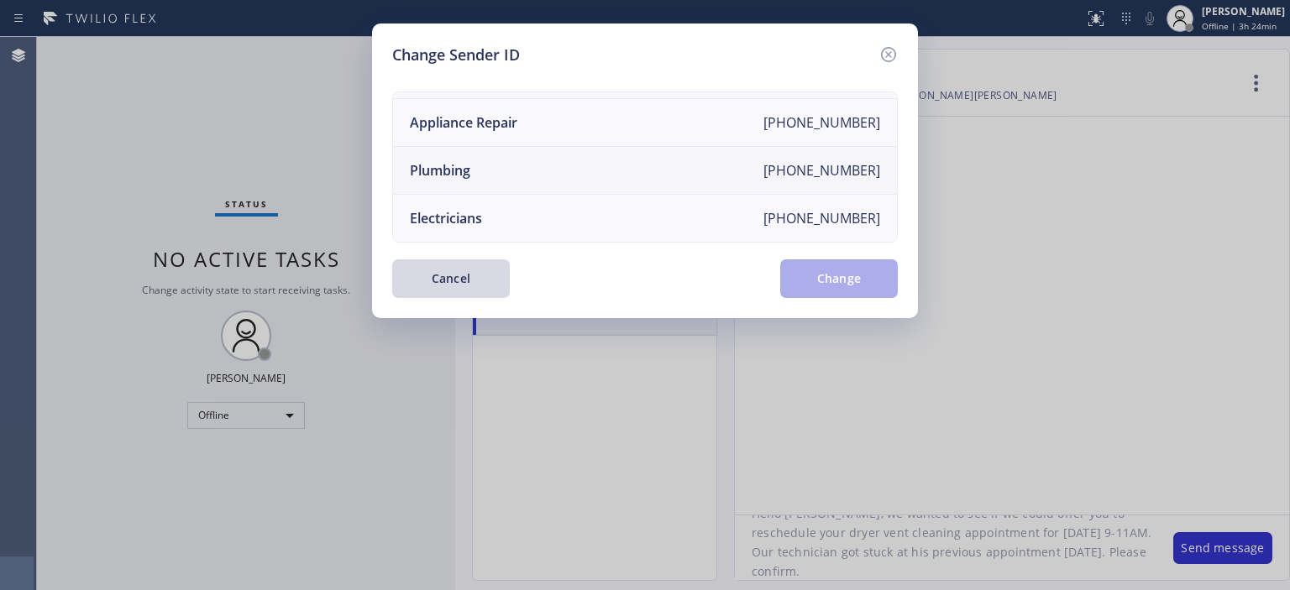
scroll to position [0, 0]
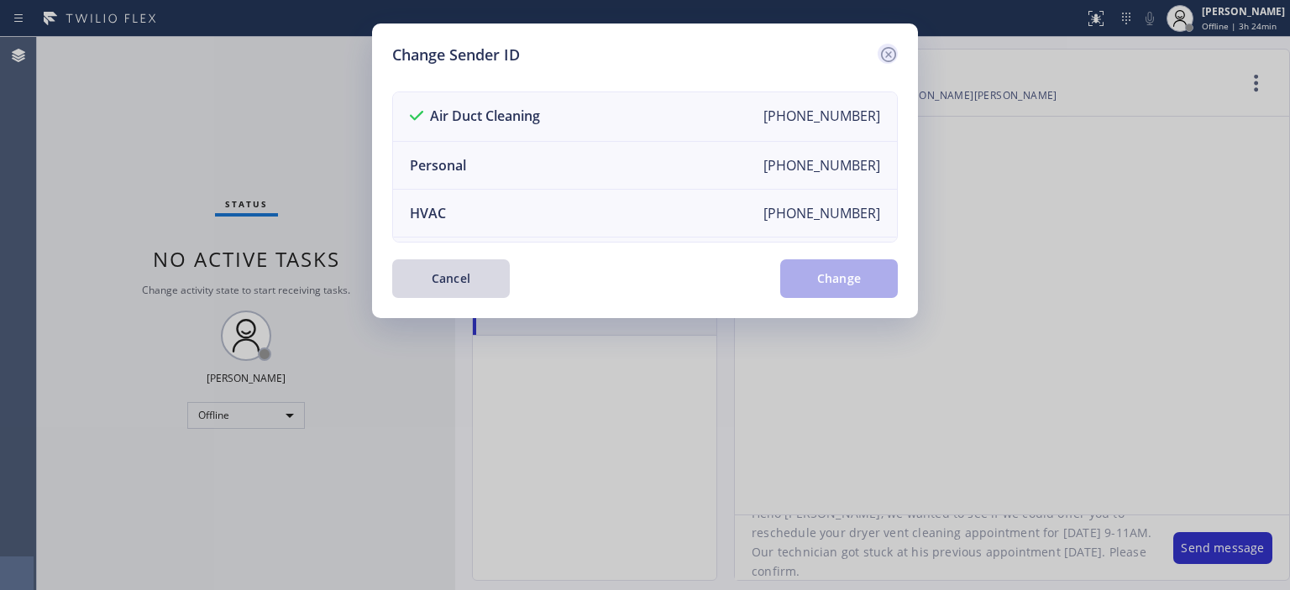
click at [889, 55] on icon at bounding box center [888, 54] width 15 height 15
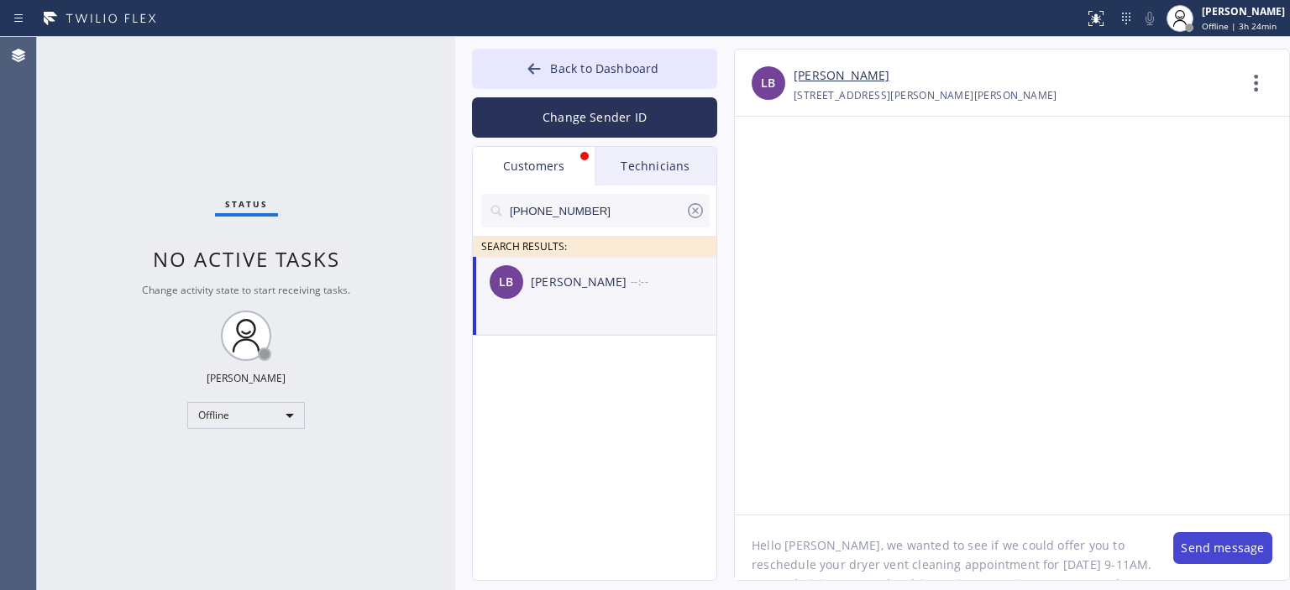
scroll to position [3, 0]
click at [1196, 551] on button "Send message" at bounding box center [1222, 548] width 99 height 32
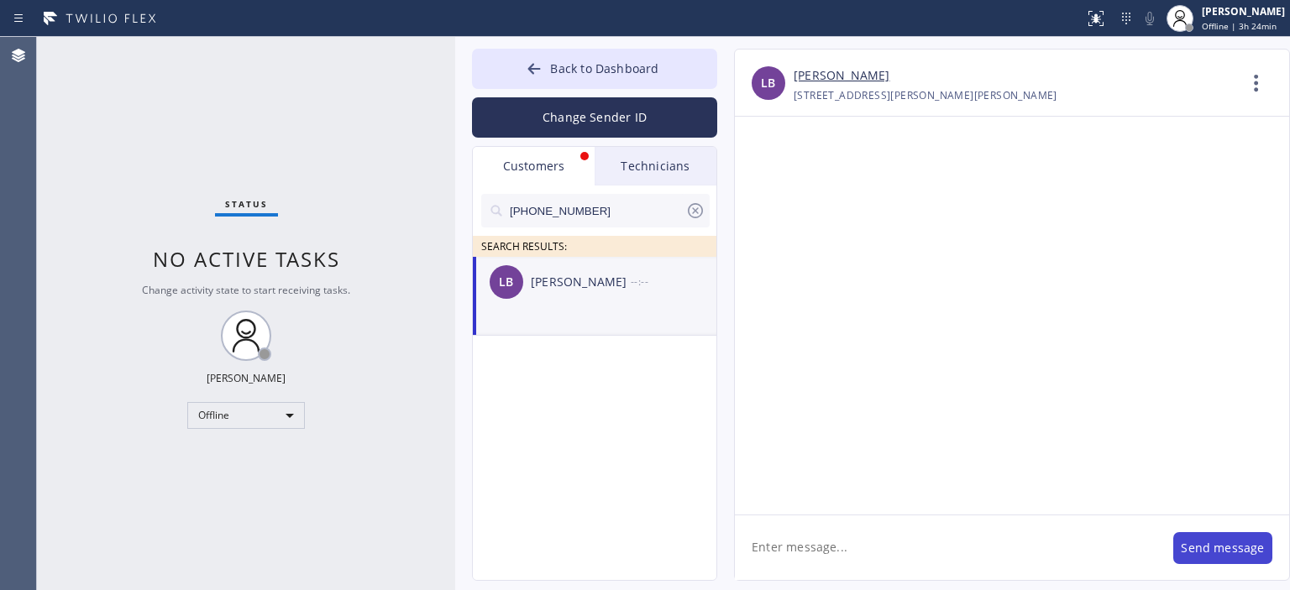
scroll to position [0, 0]
